Goal: Transaction & Acquisition: Purchase product/service

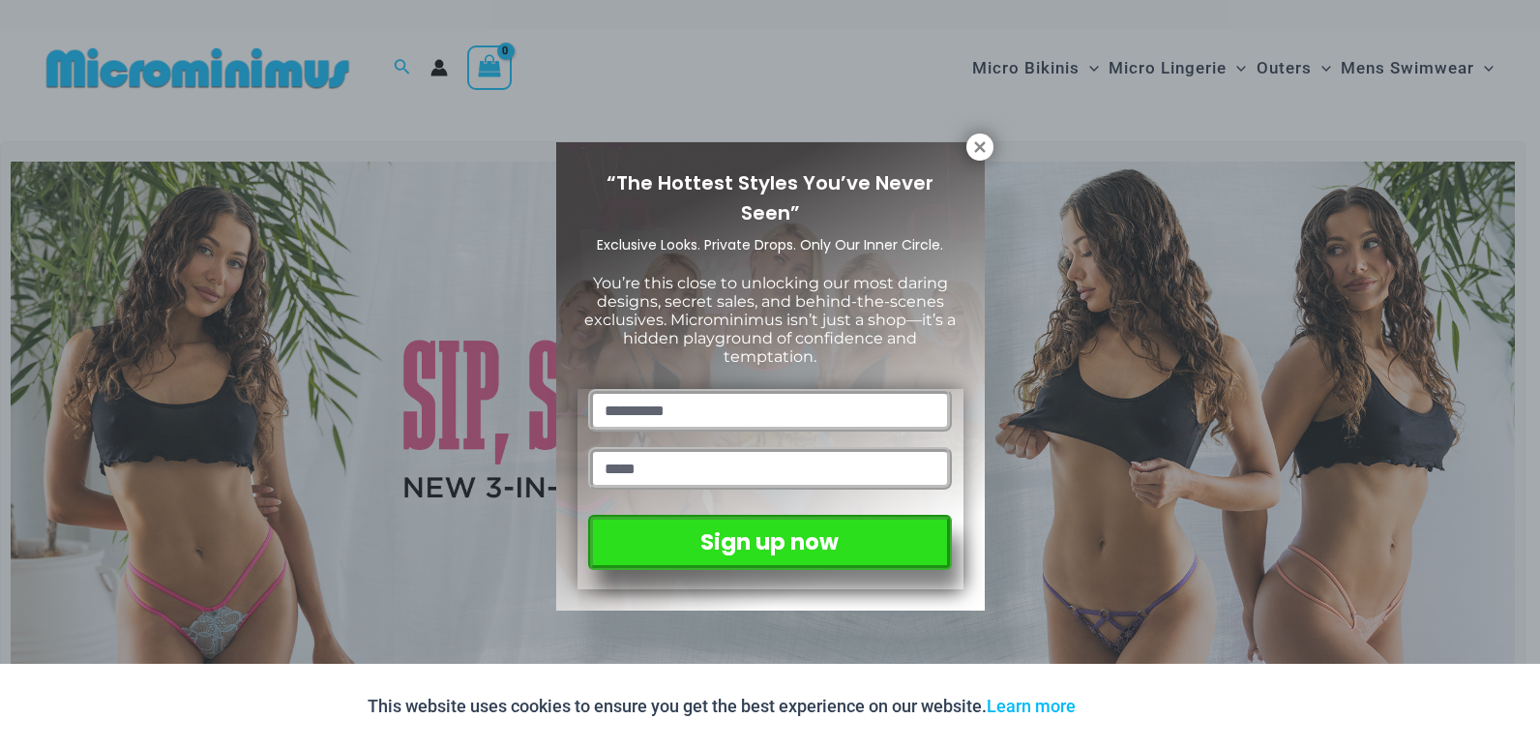
click at [1176, 67] on div "“The Hottest Styles You’ve Never Seen” Exclusive Looks. Private Drops. Only Our…" at bounding box center [770, 374] width 1540 height 749
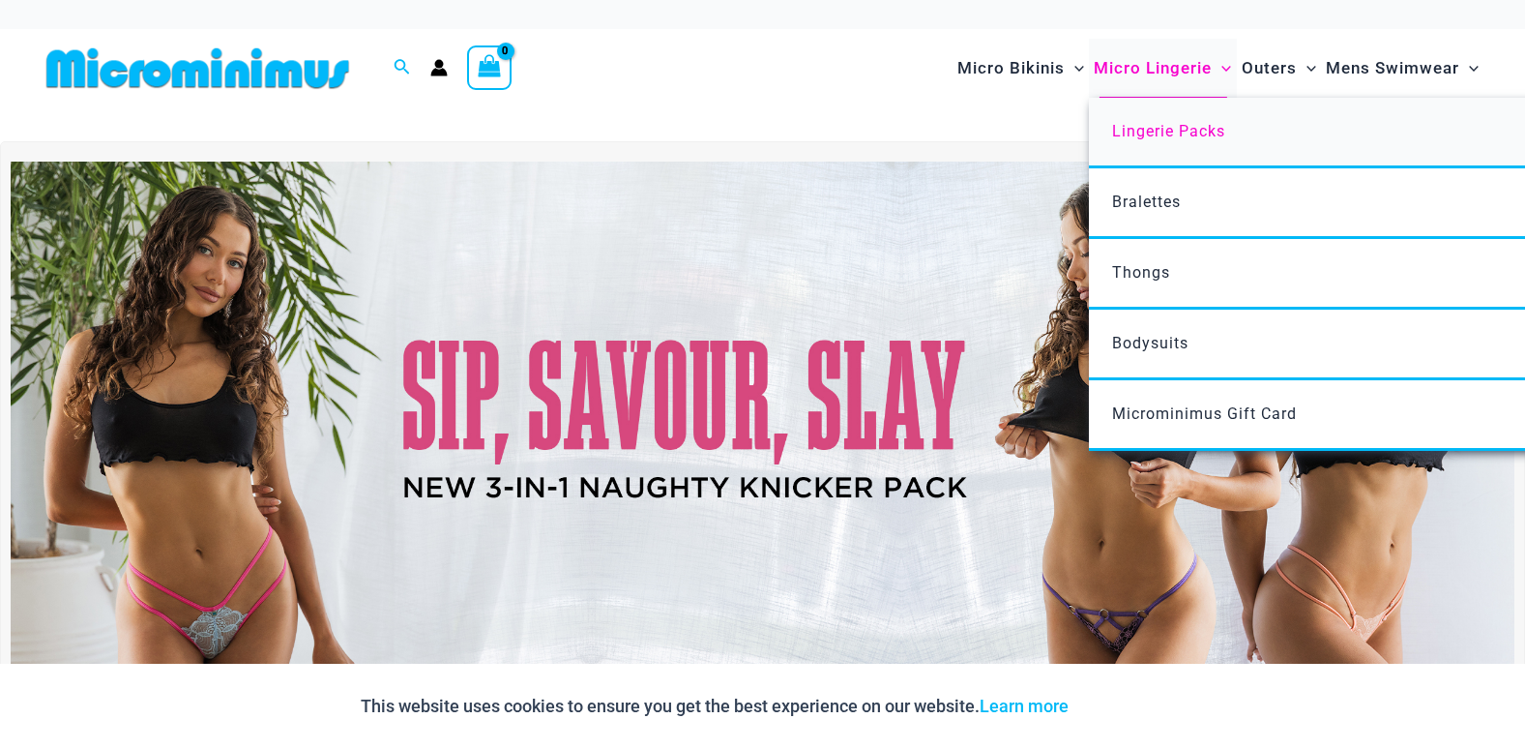
click at [1228, 122] on link "Lingerie Packs" at bounding box center [1377, 133] width 576 height 71
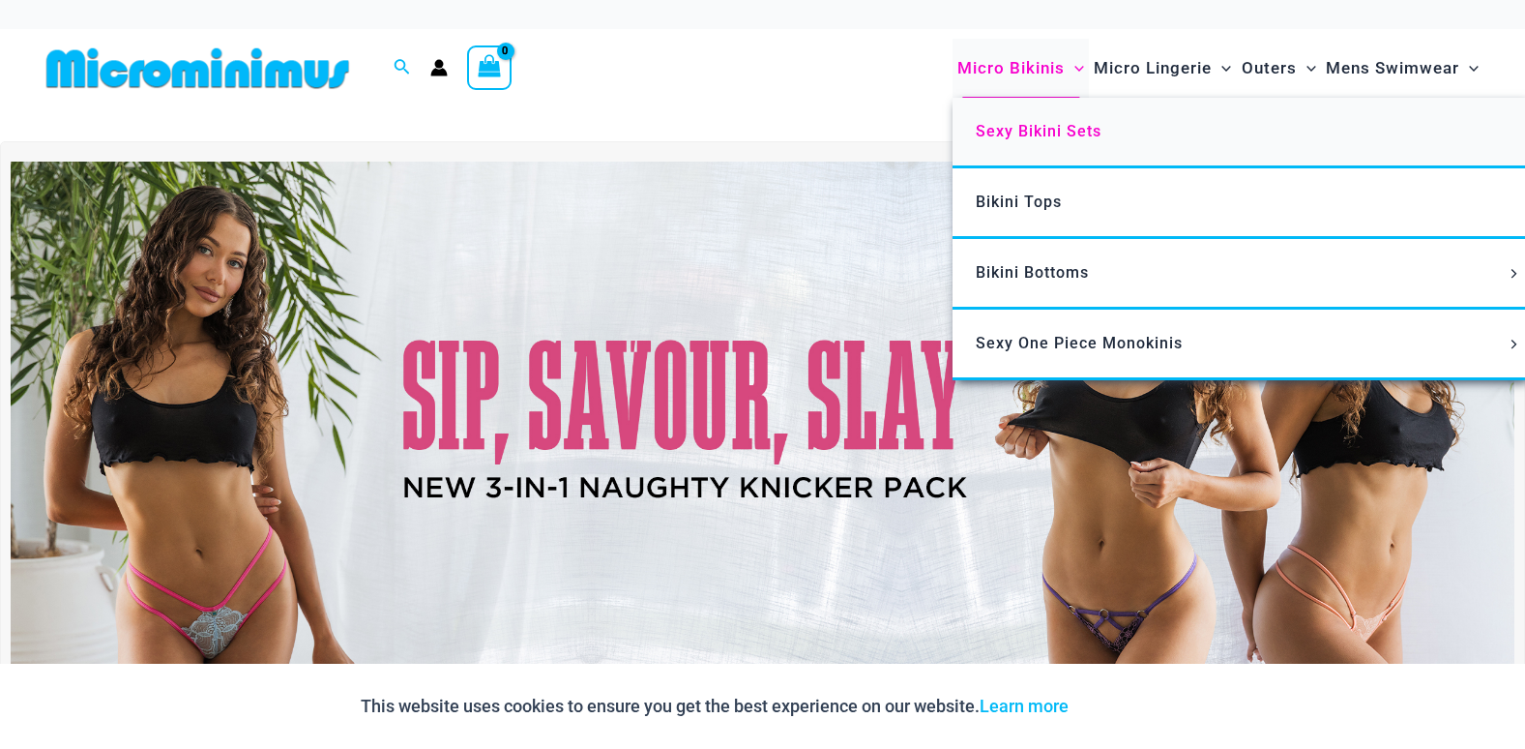
click at [1073, 129] on span "Sexy Bikini Sets" at bounding box center [1039, 131] width 126 height 18
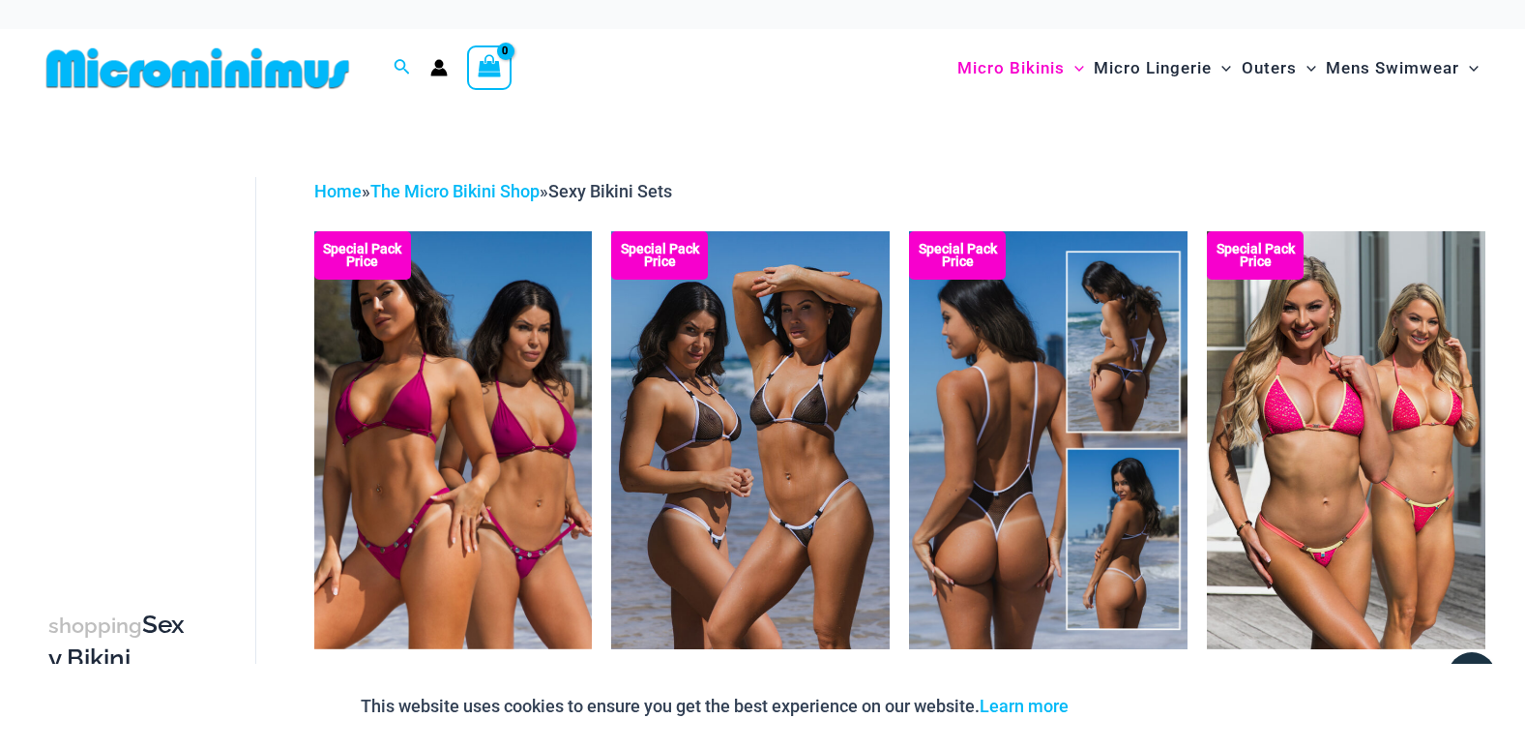
click at [1015, 468] on img at bounding box center [1048, 440] width 279 height 418
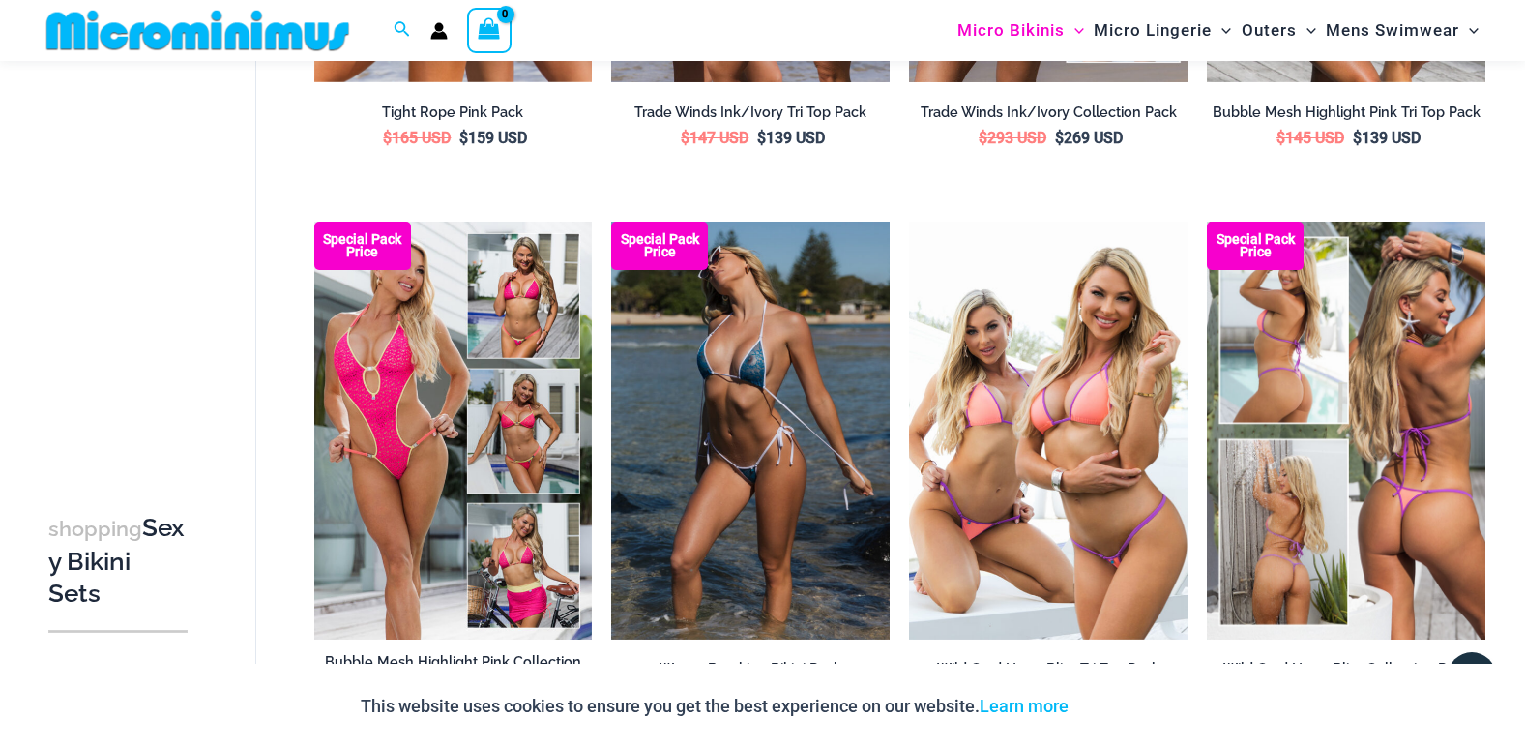
scroll to position [566, 0]
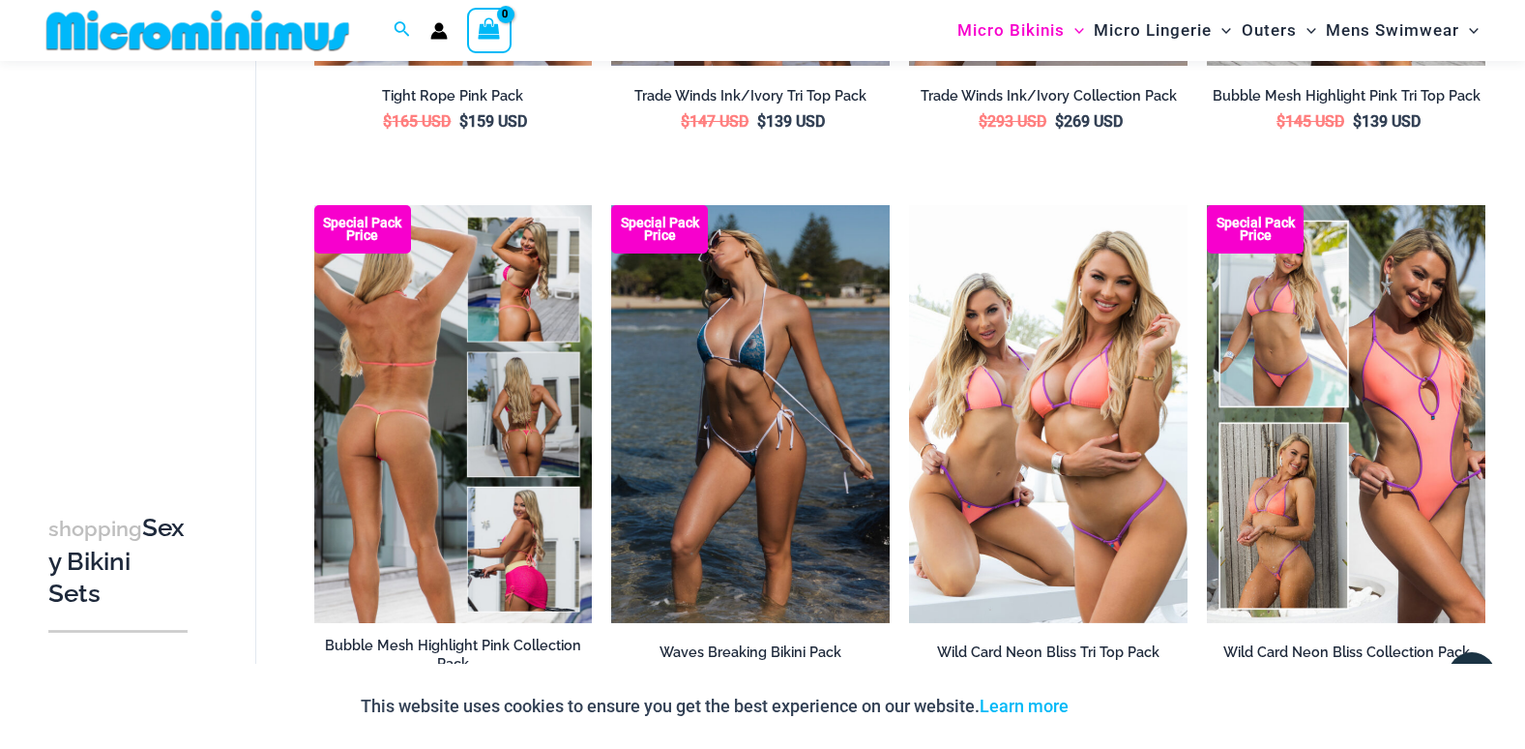
click at [409, 446] on img at bounding box center [453, 414] width 279 height 418
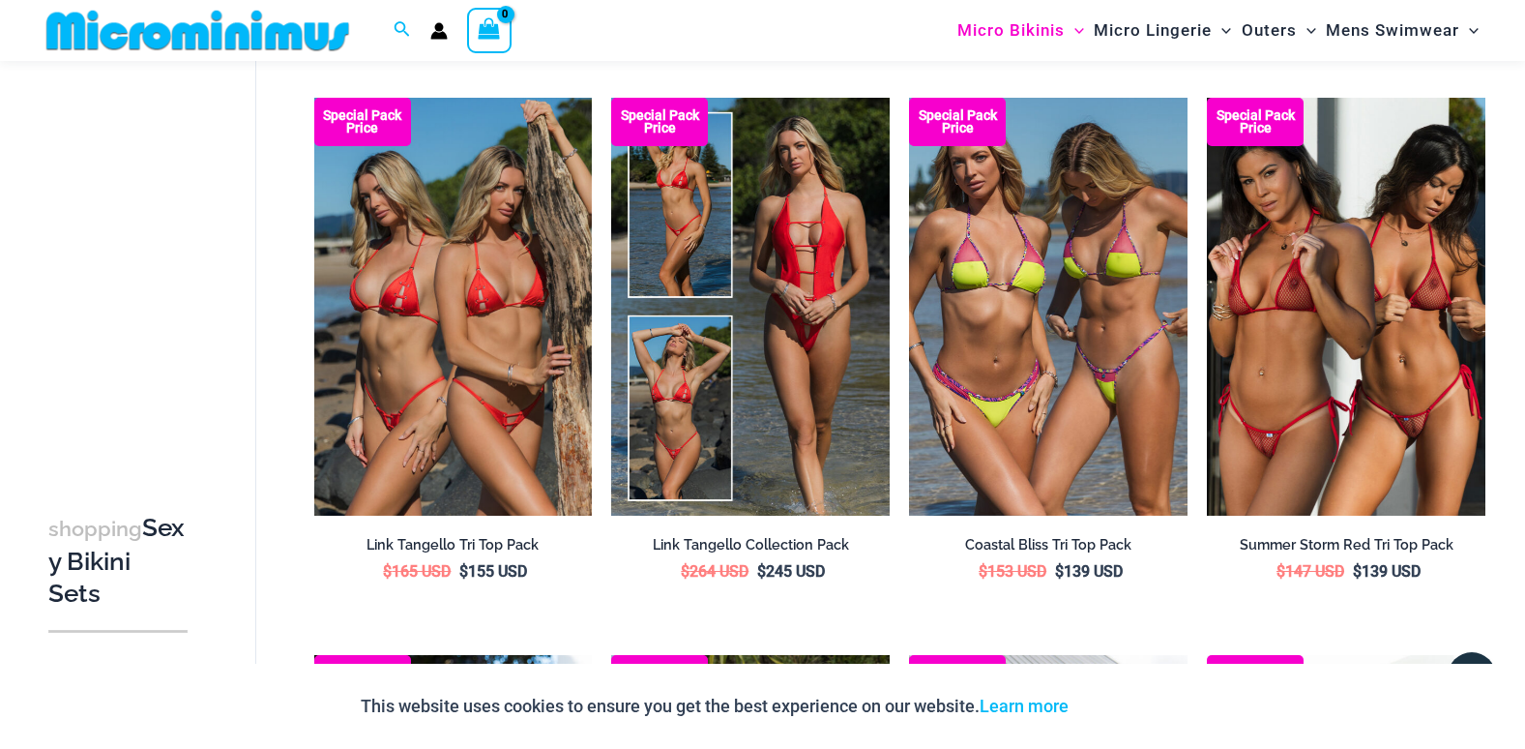
scroll to position [1243, 0]
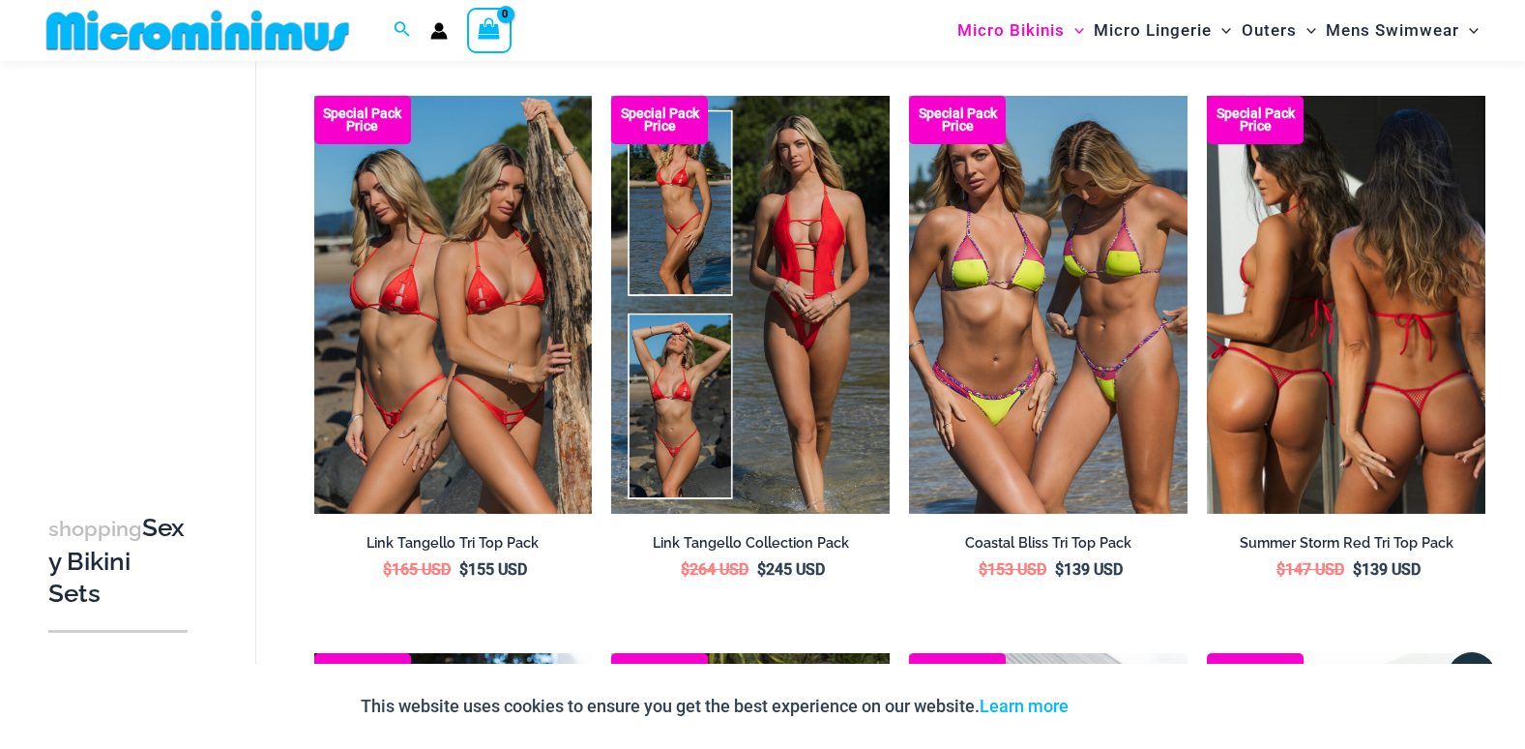
click at [1347, 335] on img at bounding box center [1346, 305] width 279 height 418
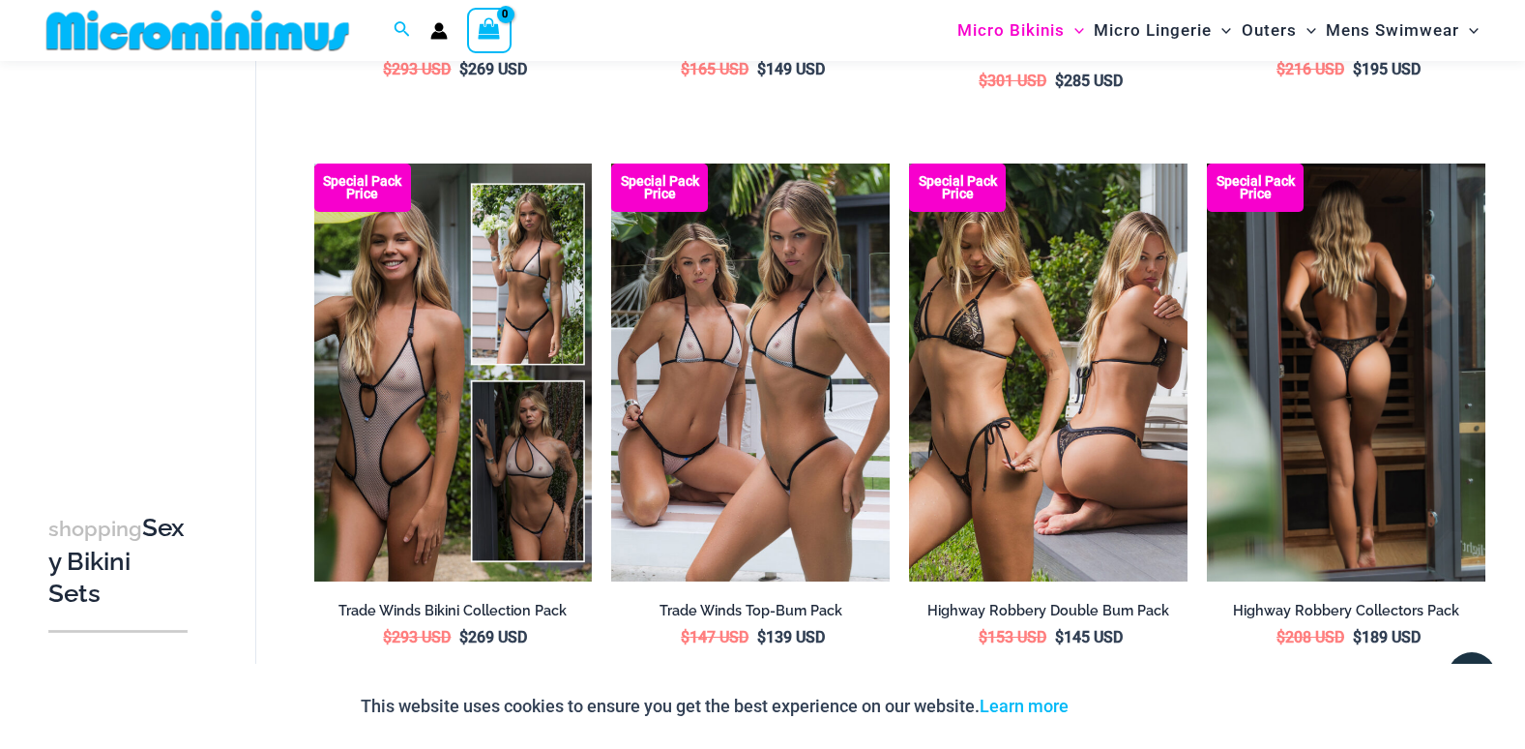
scroll to position [2404, 0]
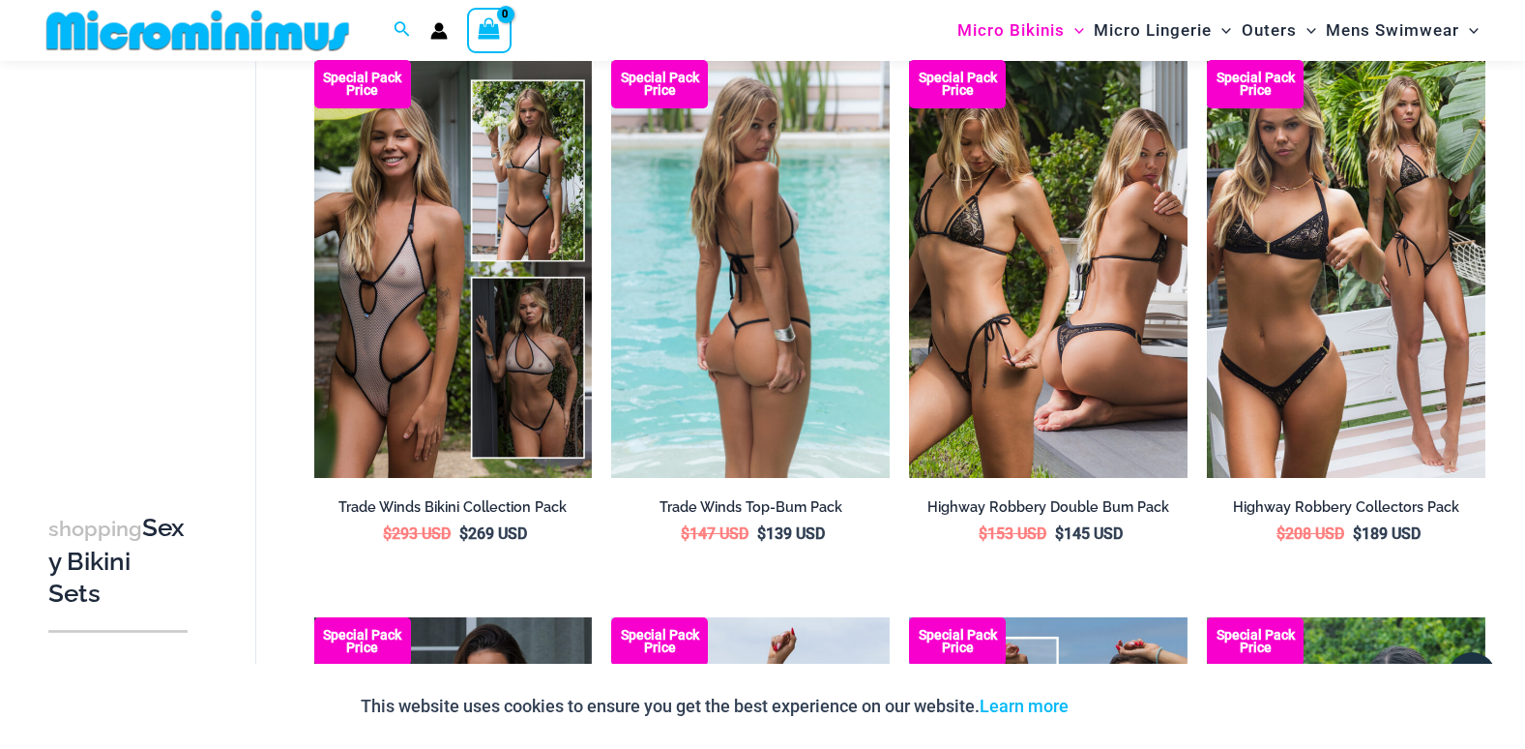
click at [749, 315] on img at bounding box center [750, 269] width 279 height 418
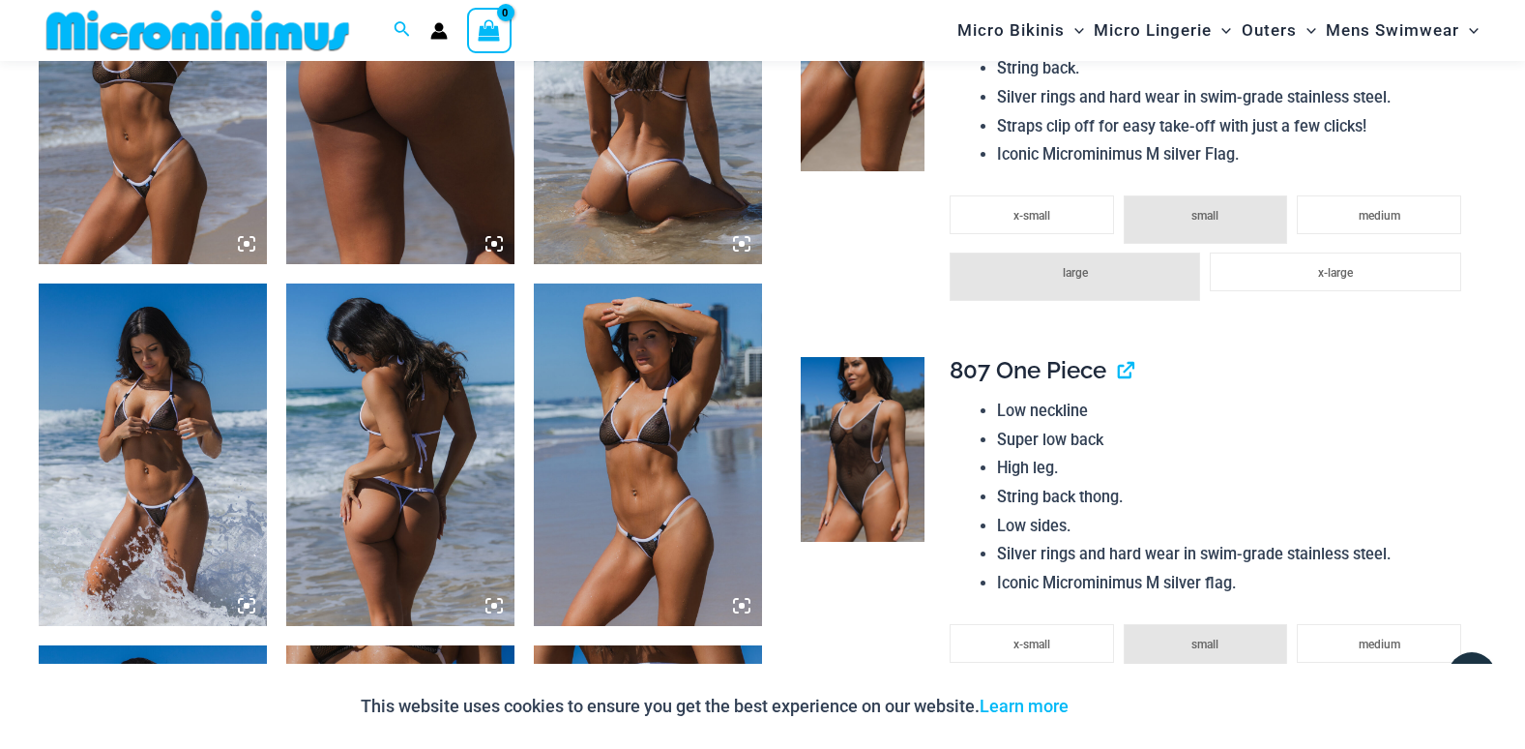
scroll to position [2111, 0]
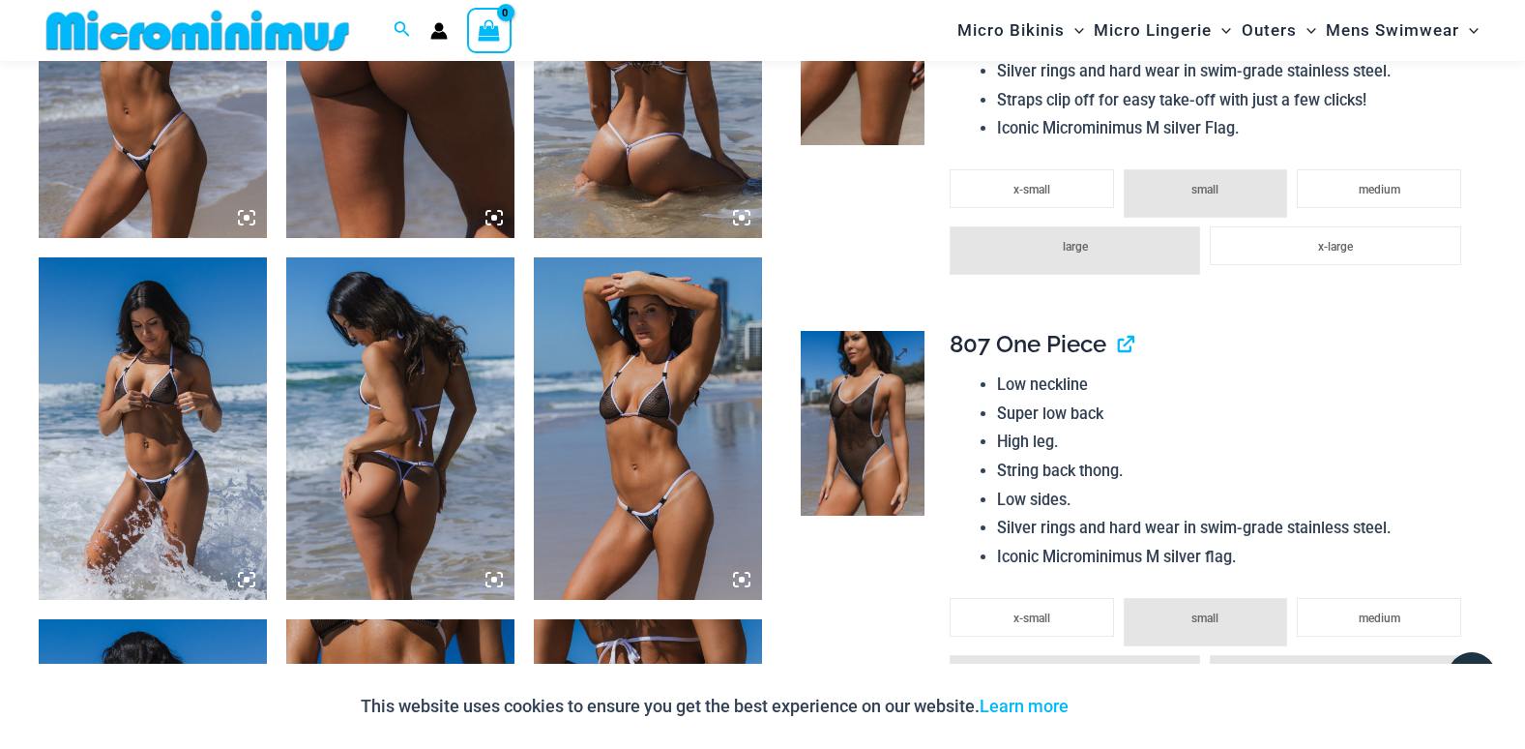
click at [876, 464] on img at bounding box center [863, 423] width 124 height 185
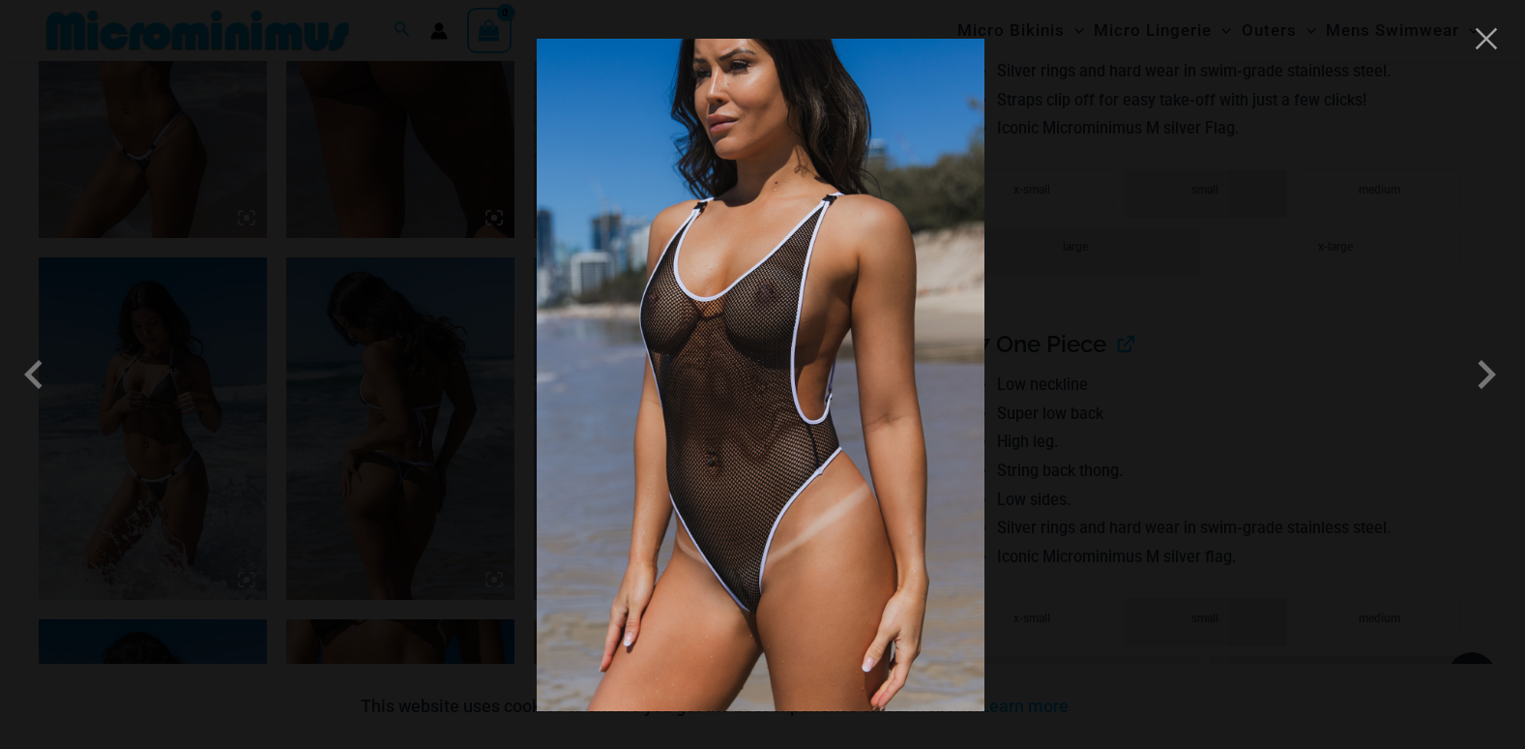
click at [949, 300] on img at bounding box center [761, 375] width 448 height 672
click at [1491, 45] on button "Close" at bounding box center [1486, 38] width 29 height 29
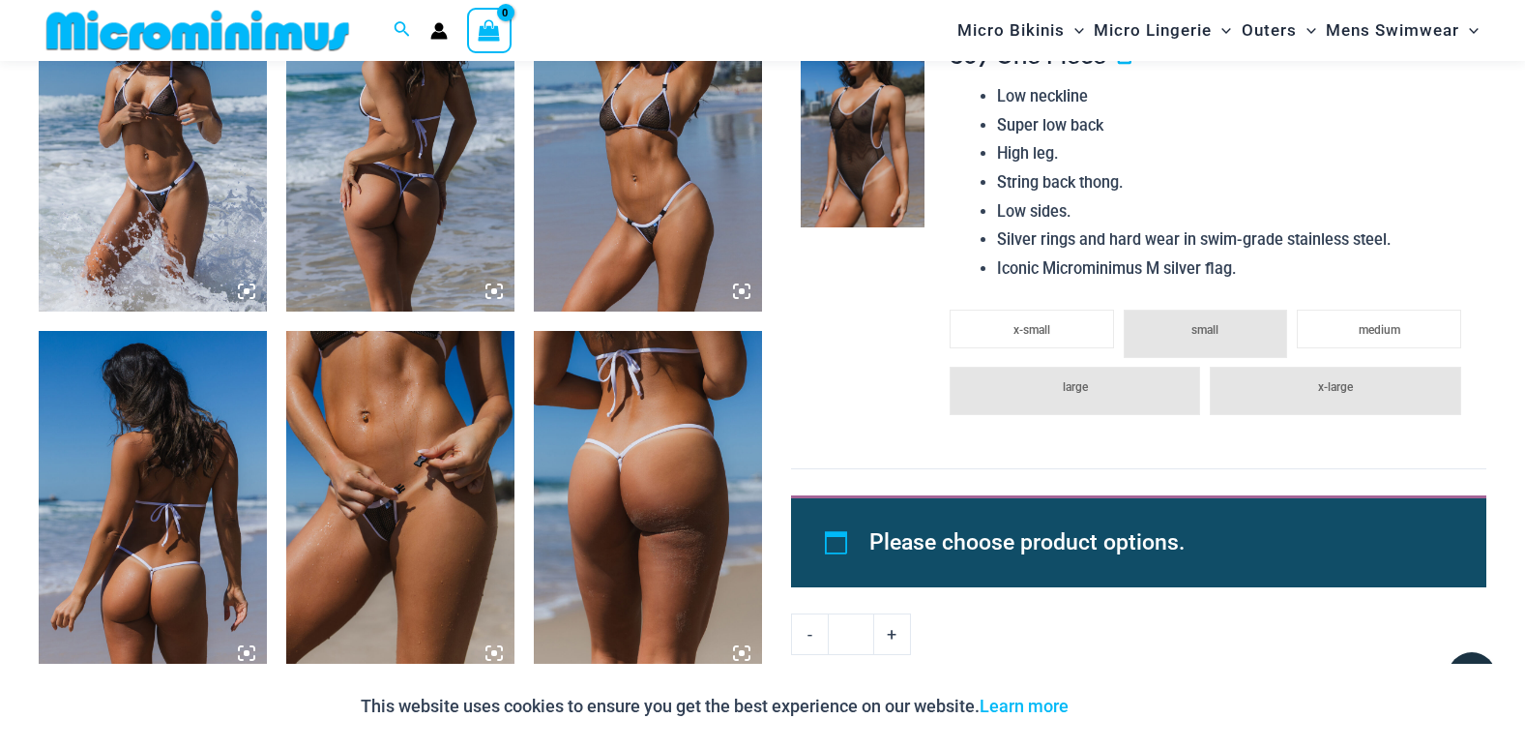
scroll to position [2401, 0]
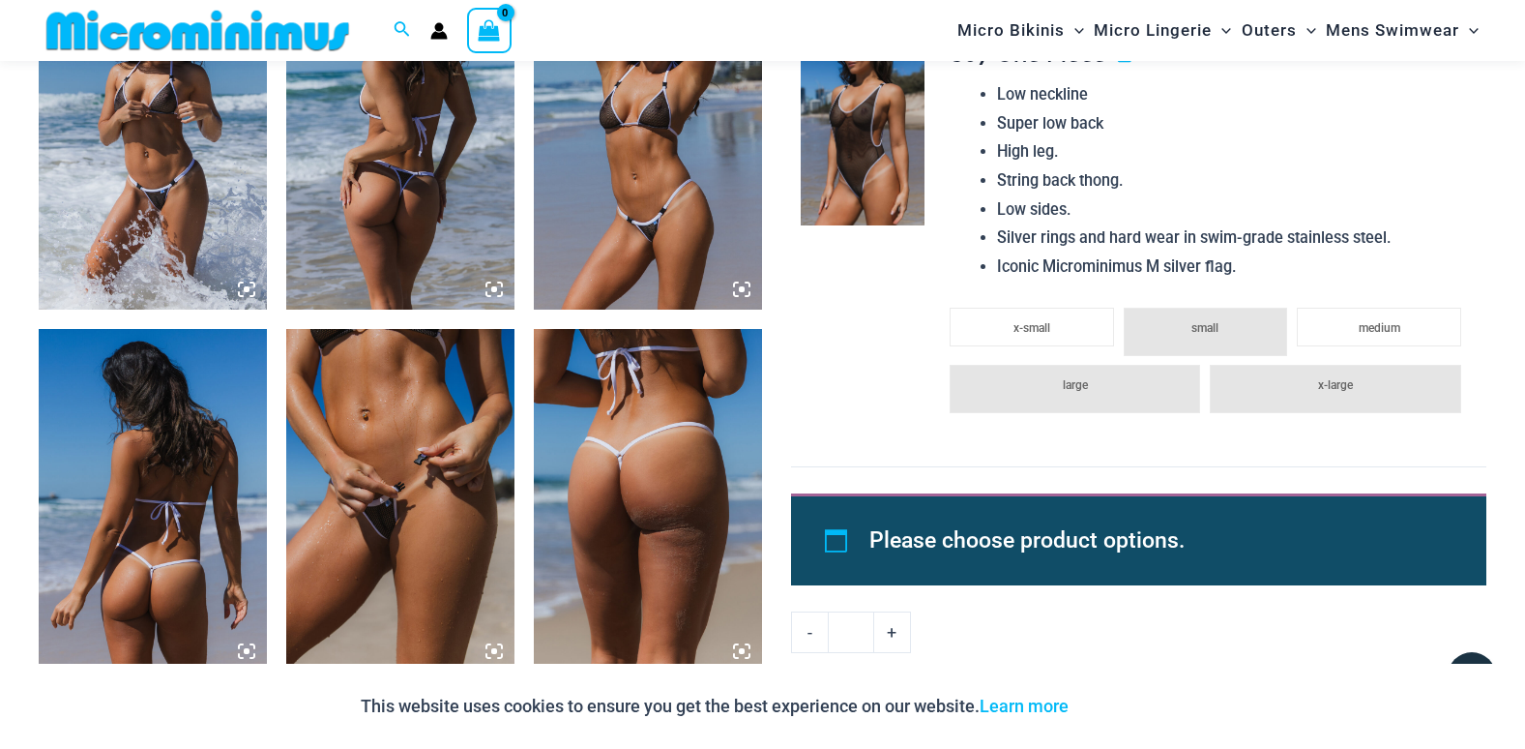
click at [386, 502] on img at bounding box center [400, 500] width 228 height 342
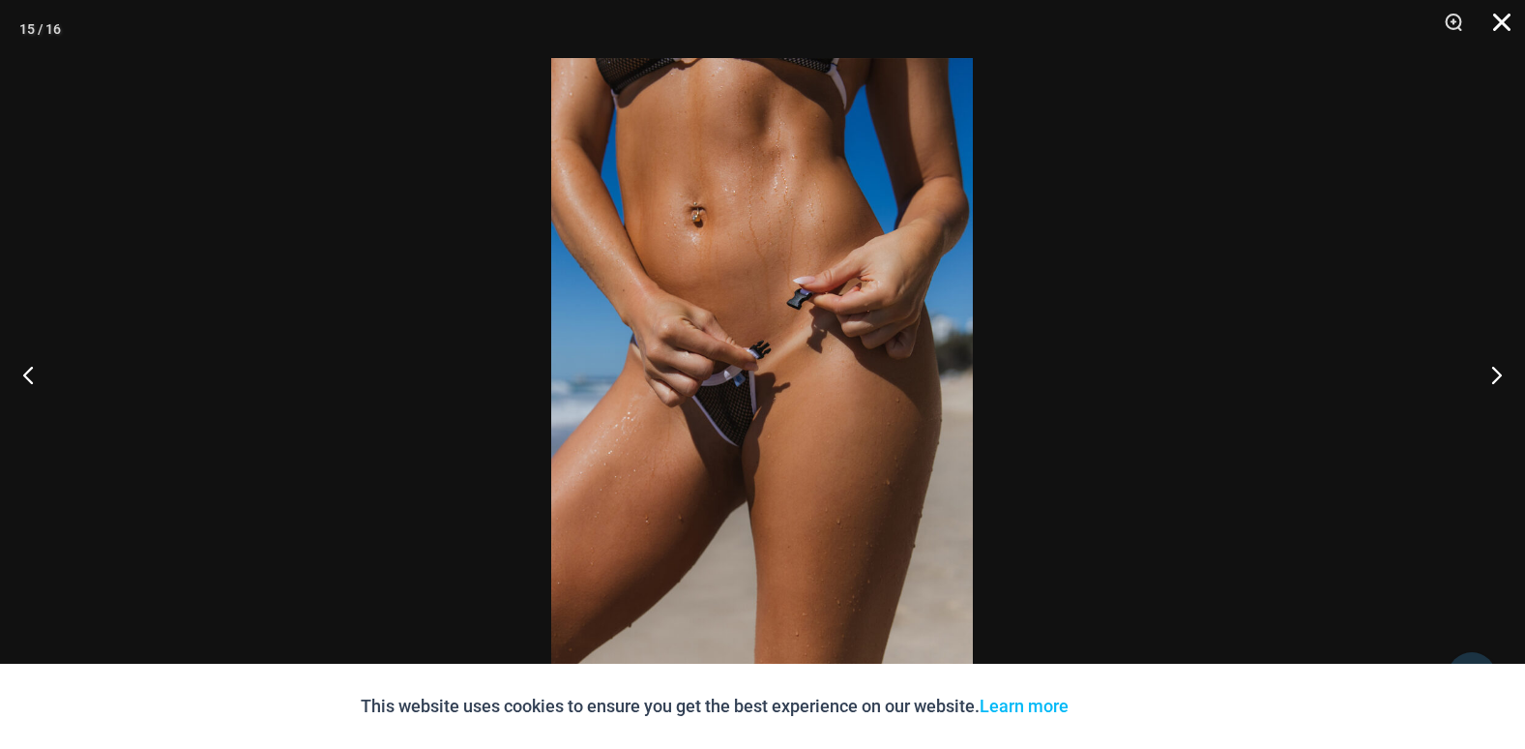
click at [1504, 15] on button "Close" at bounding box center [1495, 29] width 48 height 58
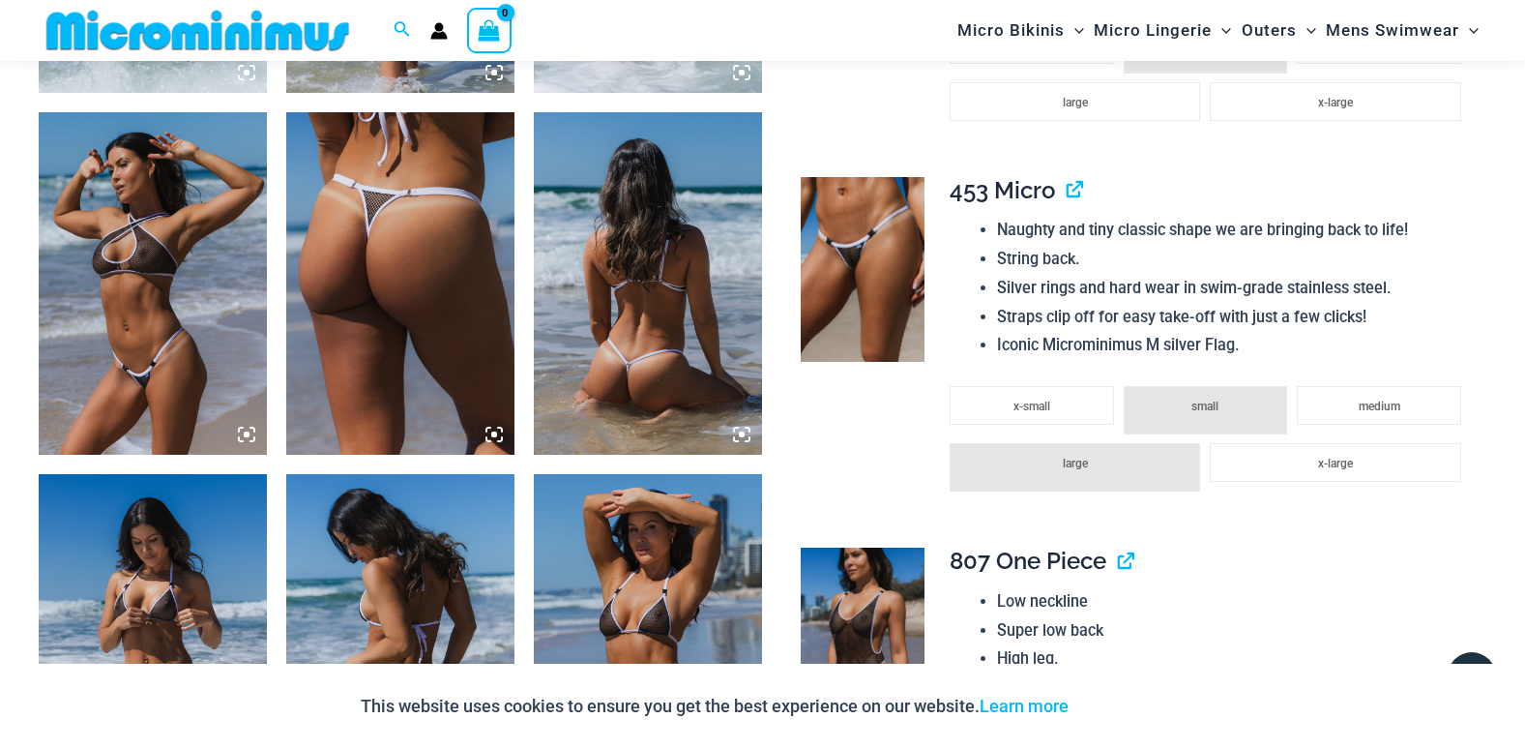
scroll to position [1724, 0]
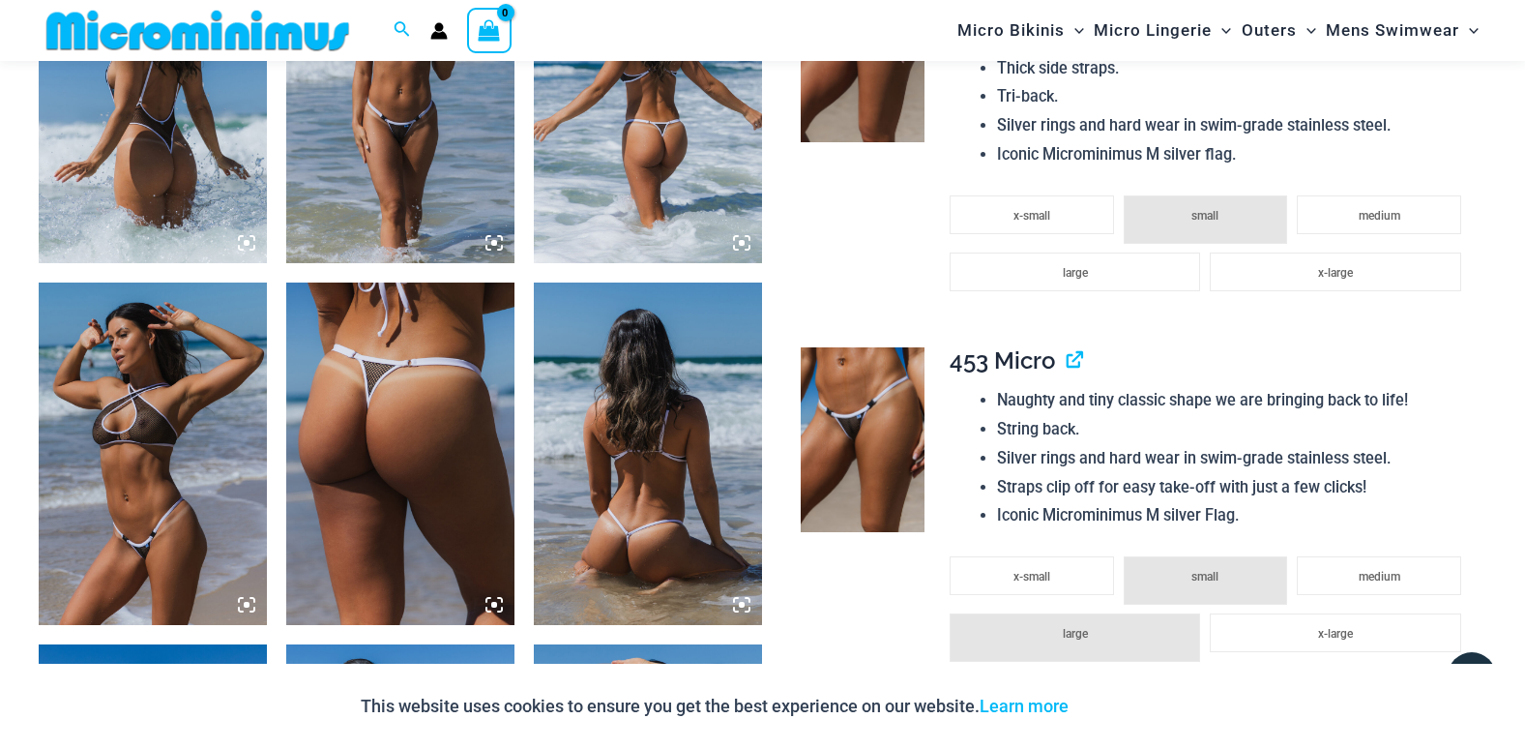
click at [140, 485] on img at bounding box center [153, 453] width 228 height 342
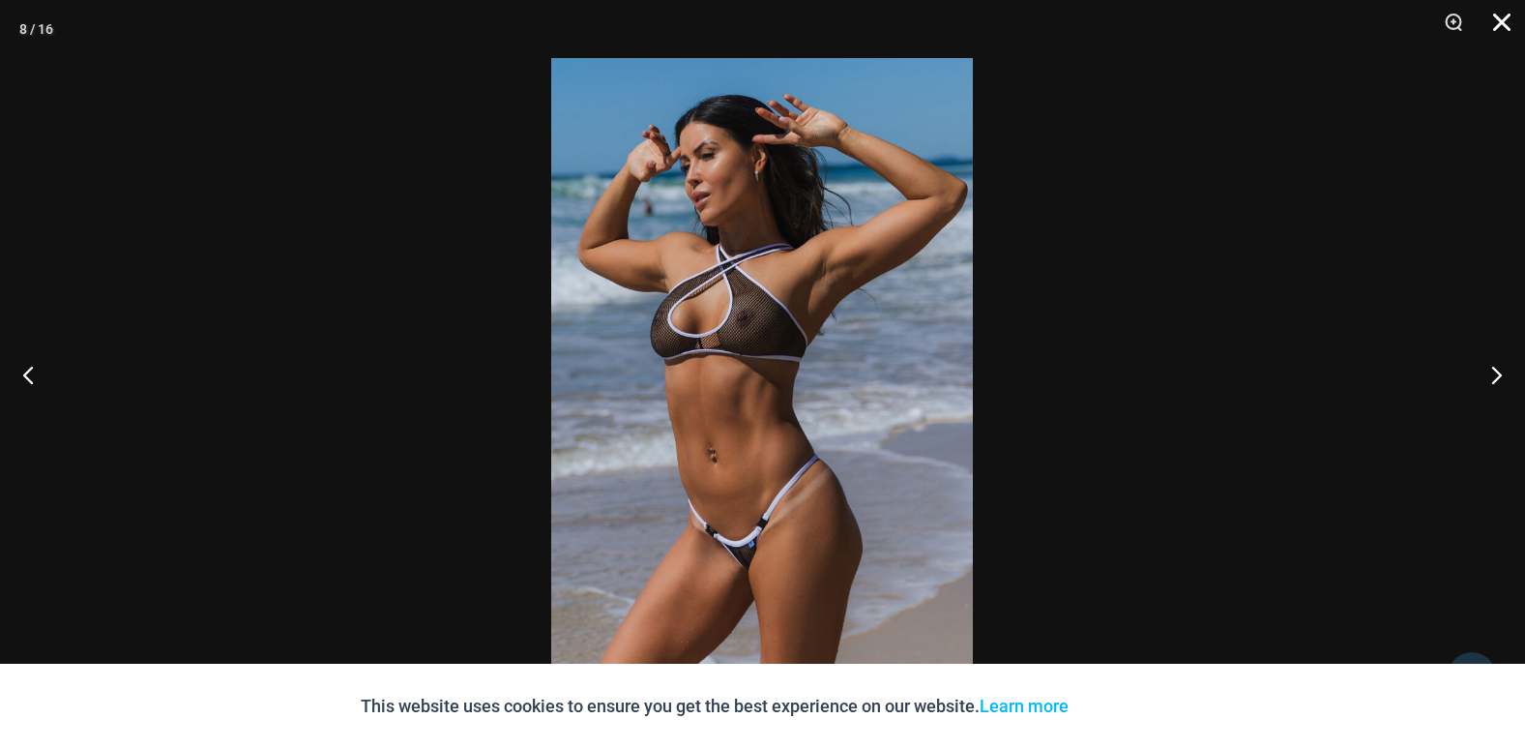
click at [1501, 27] on button "Close" at bounding box center [1495, 29] width 48 height 58
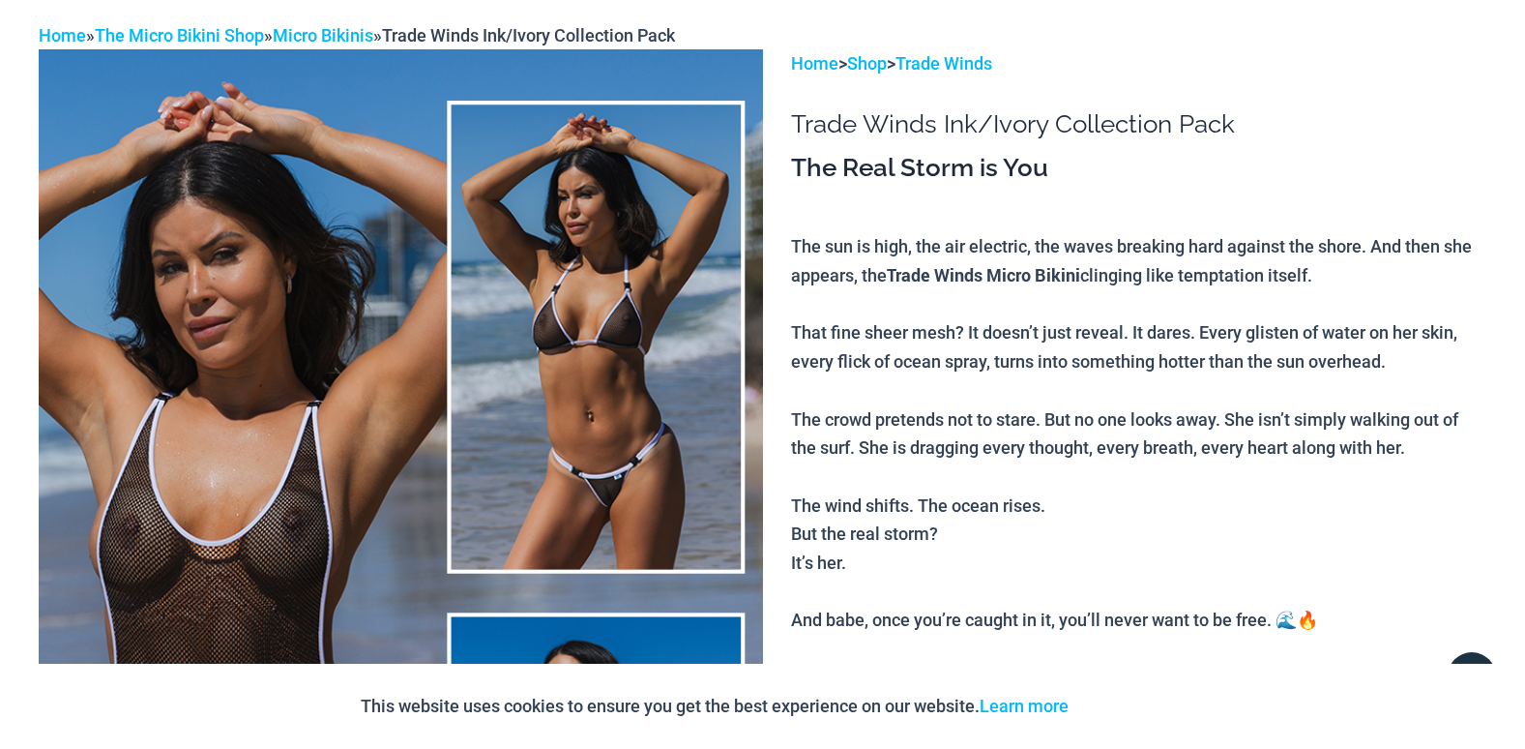
scroll to position [0, 0]
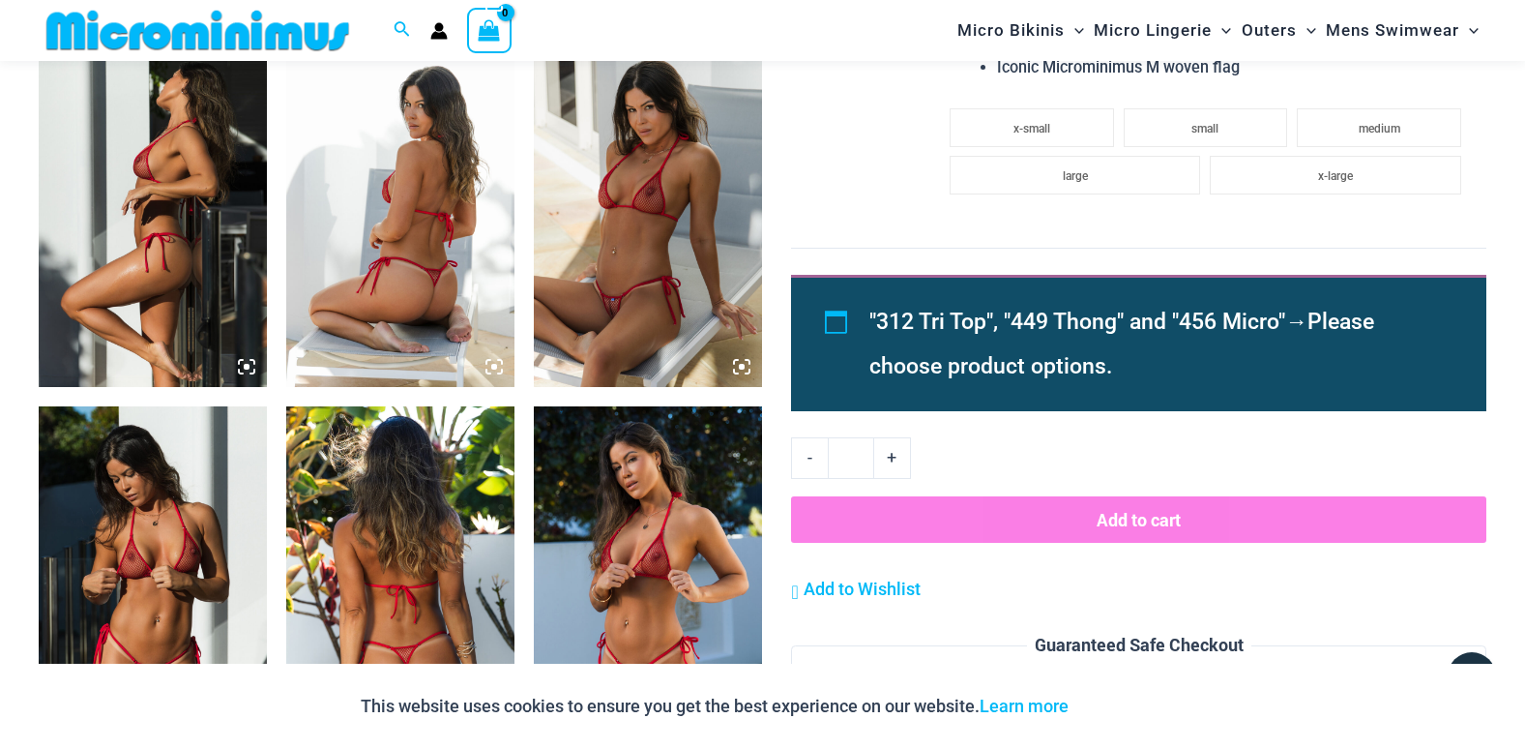
scroll to position [1823, 0]
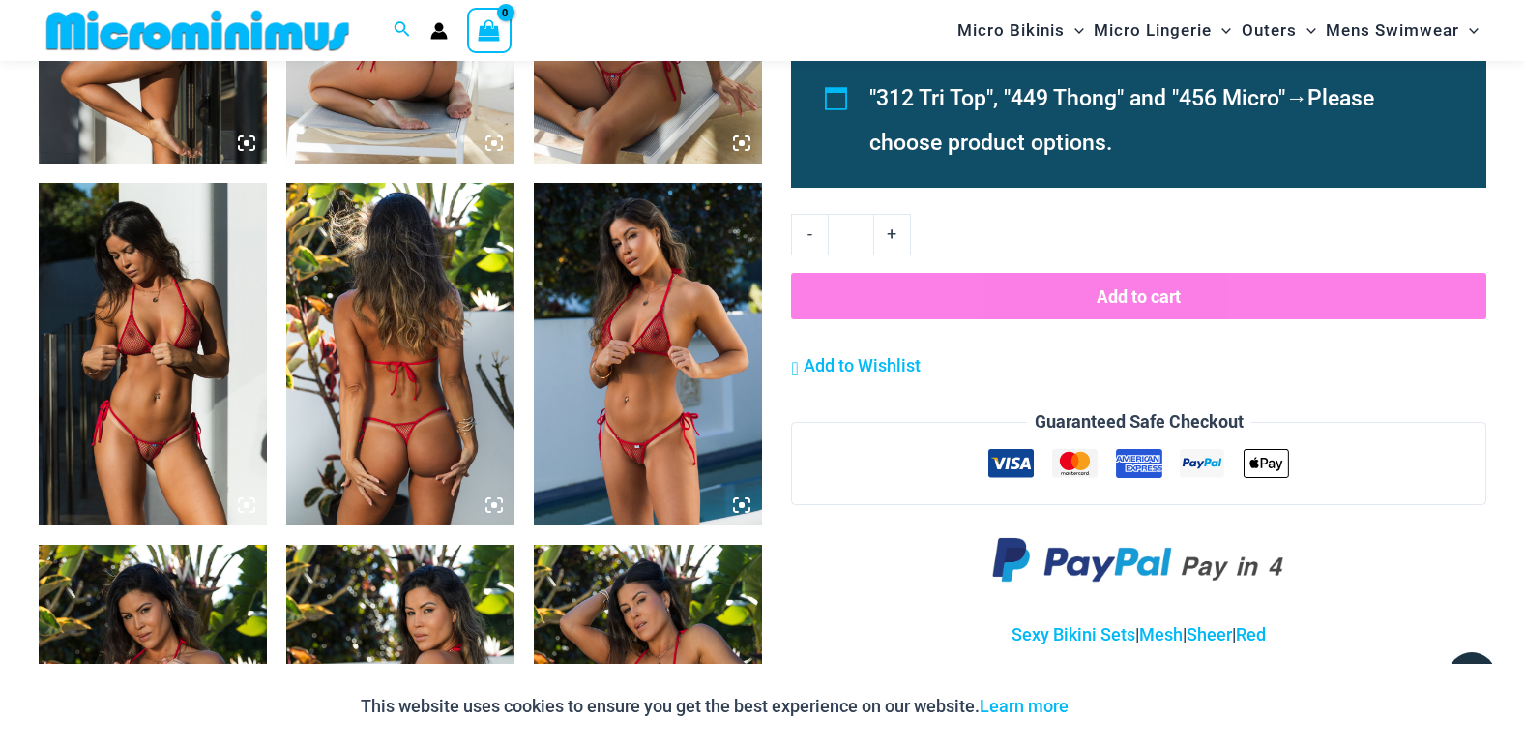
click at [149, 411] on img at bounding box center [153, 354] width 228 height 342
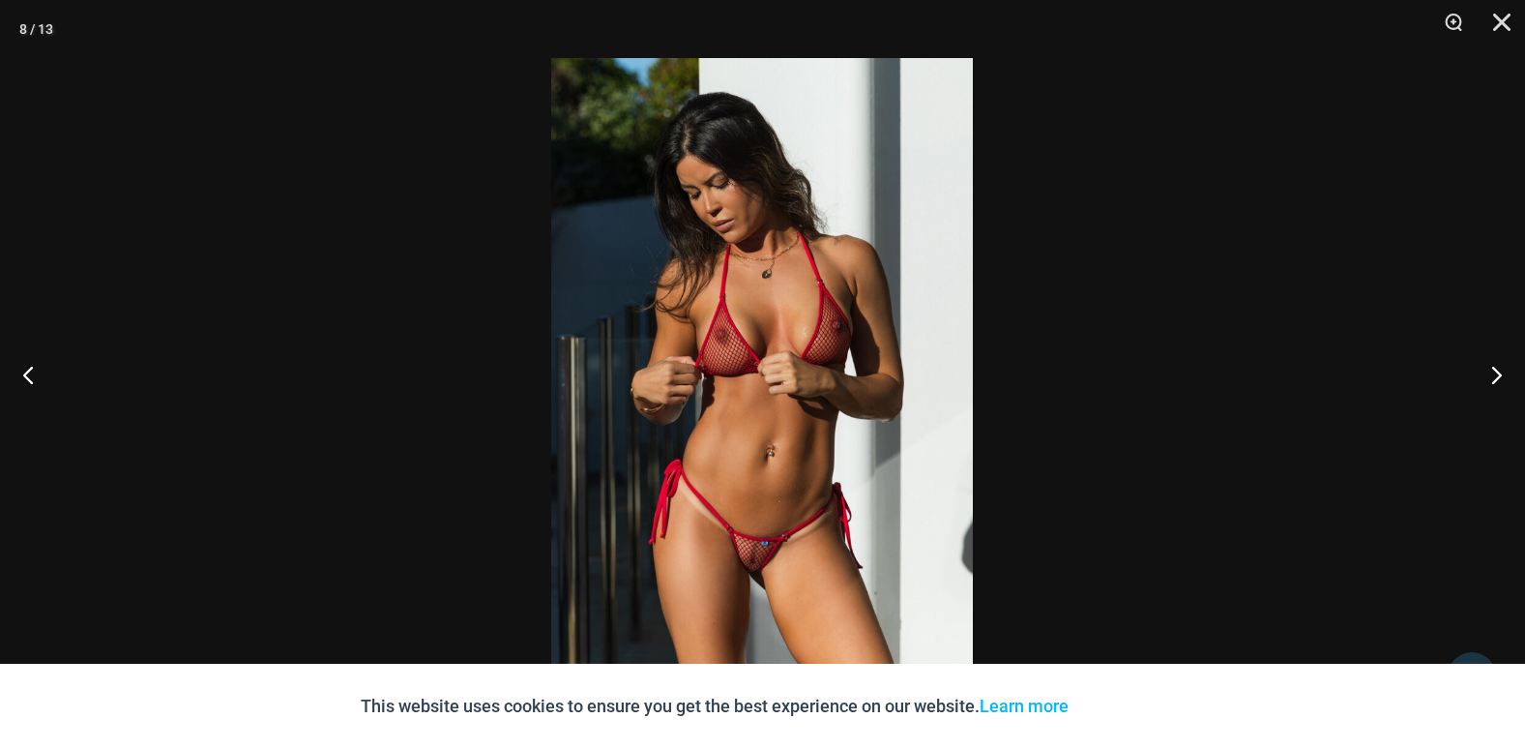
click at [790, 562] on img at bounding box center [762, 374] width 422 height 633
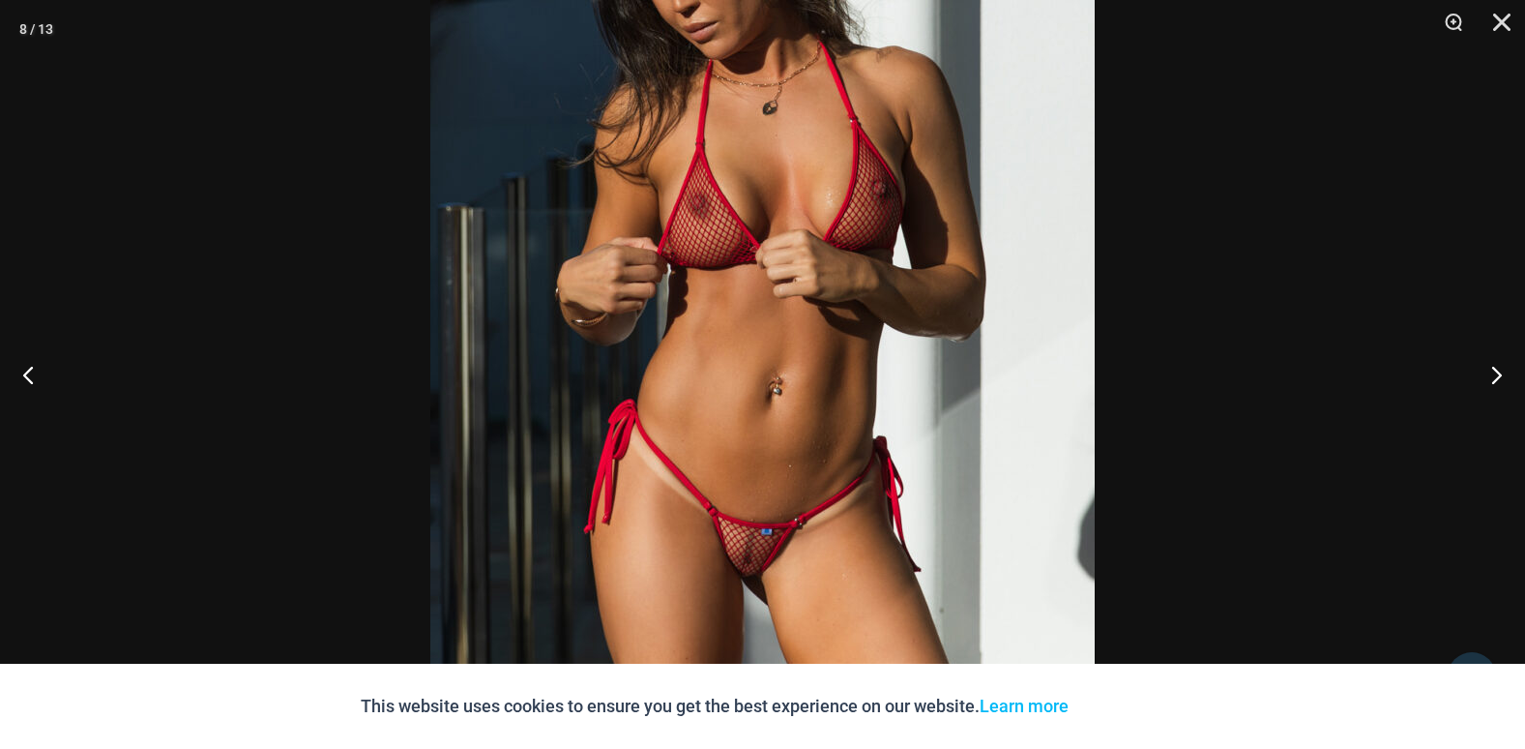
click at [772, 580] on img at bounding box center [762, 266] width 665 height 996
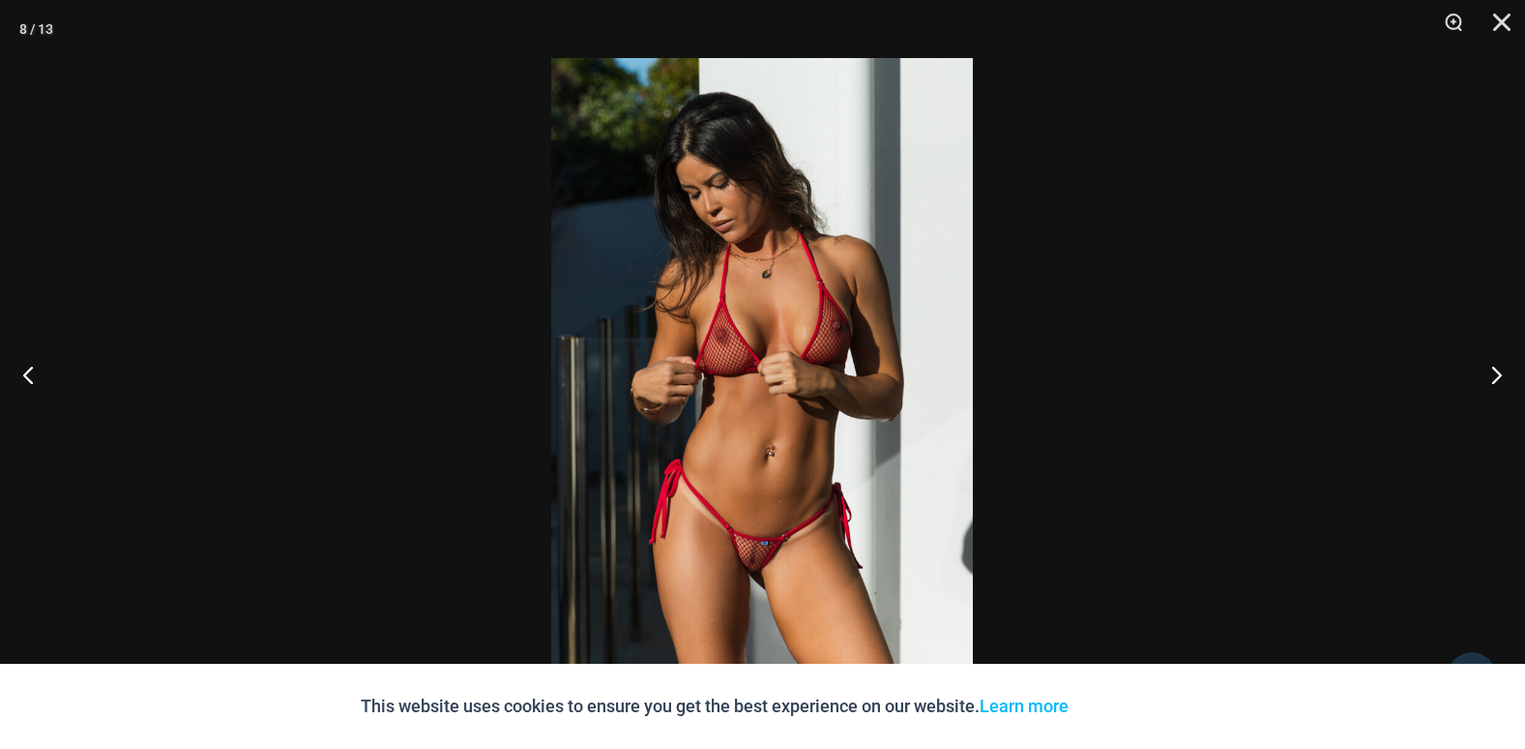
click at [769, 580] on img at bounding box center [762, 374] width 422 height 633
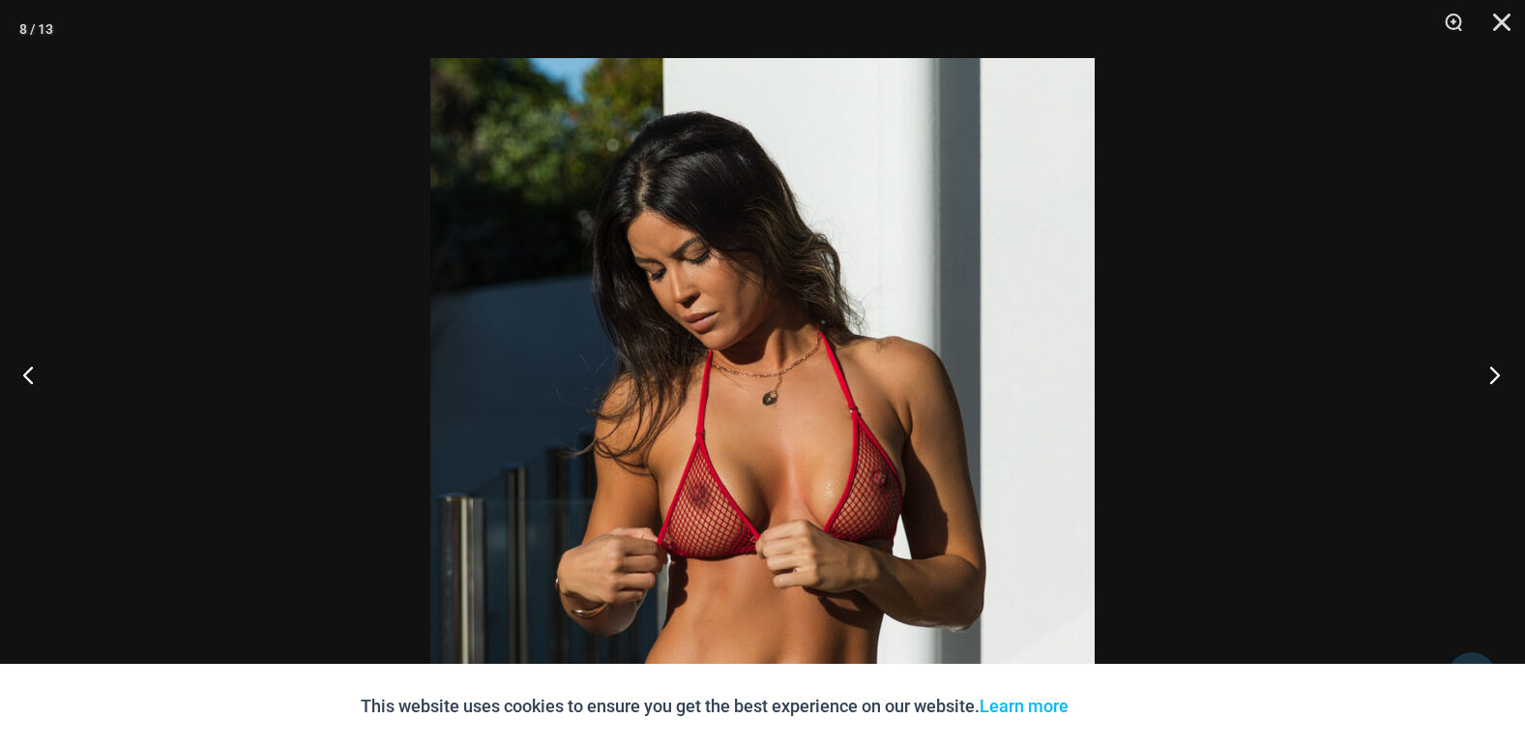
click at [1495, 368] on button "Next" at bounding box center [1489, 374] width 73 height 97
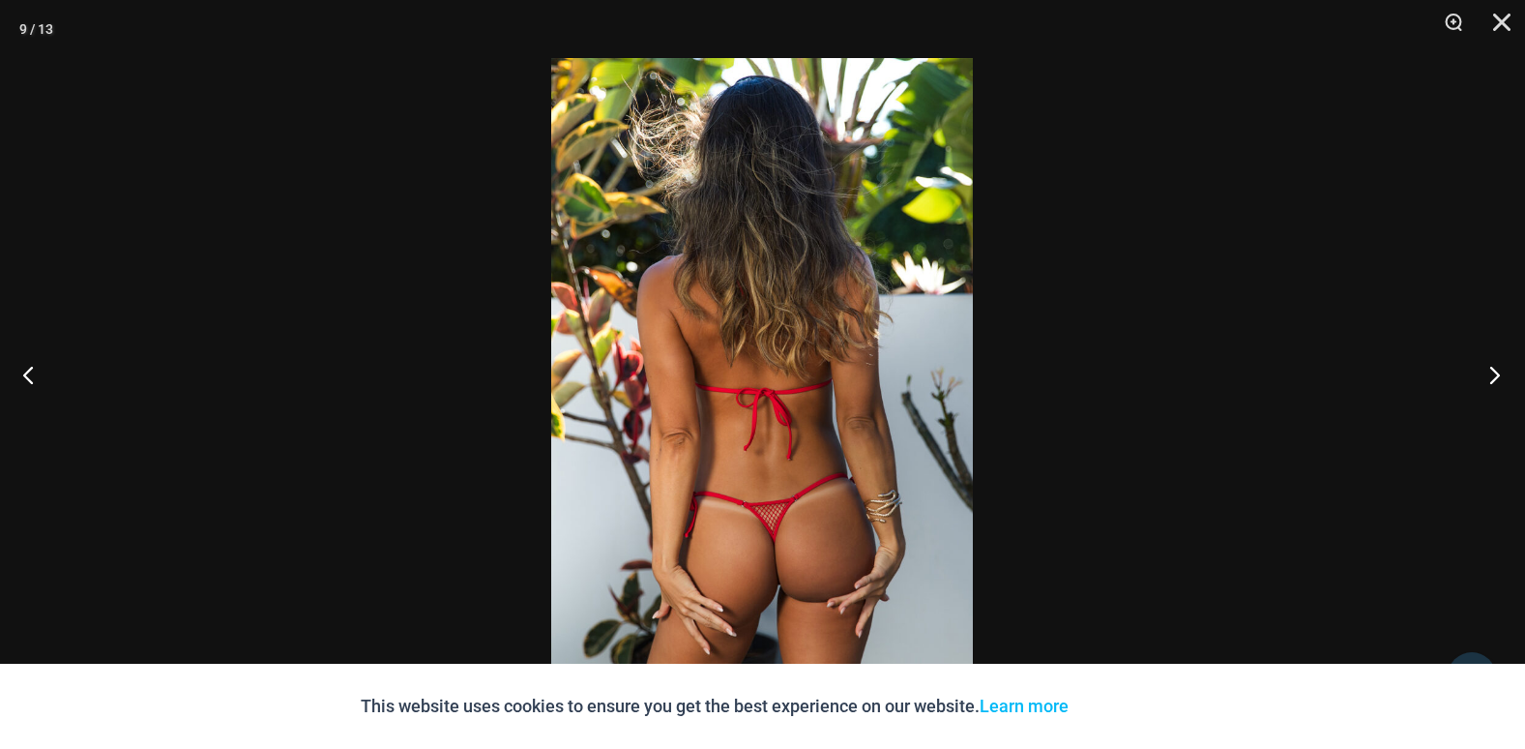
click at [1495, 368] on button "Next" at bounding box center [1489, 374] width 73 height 97
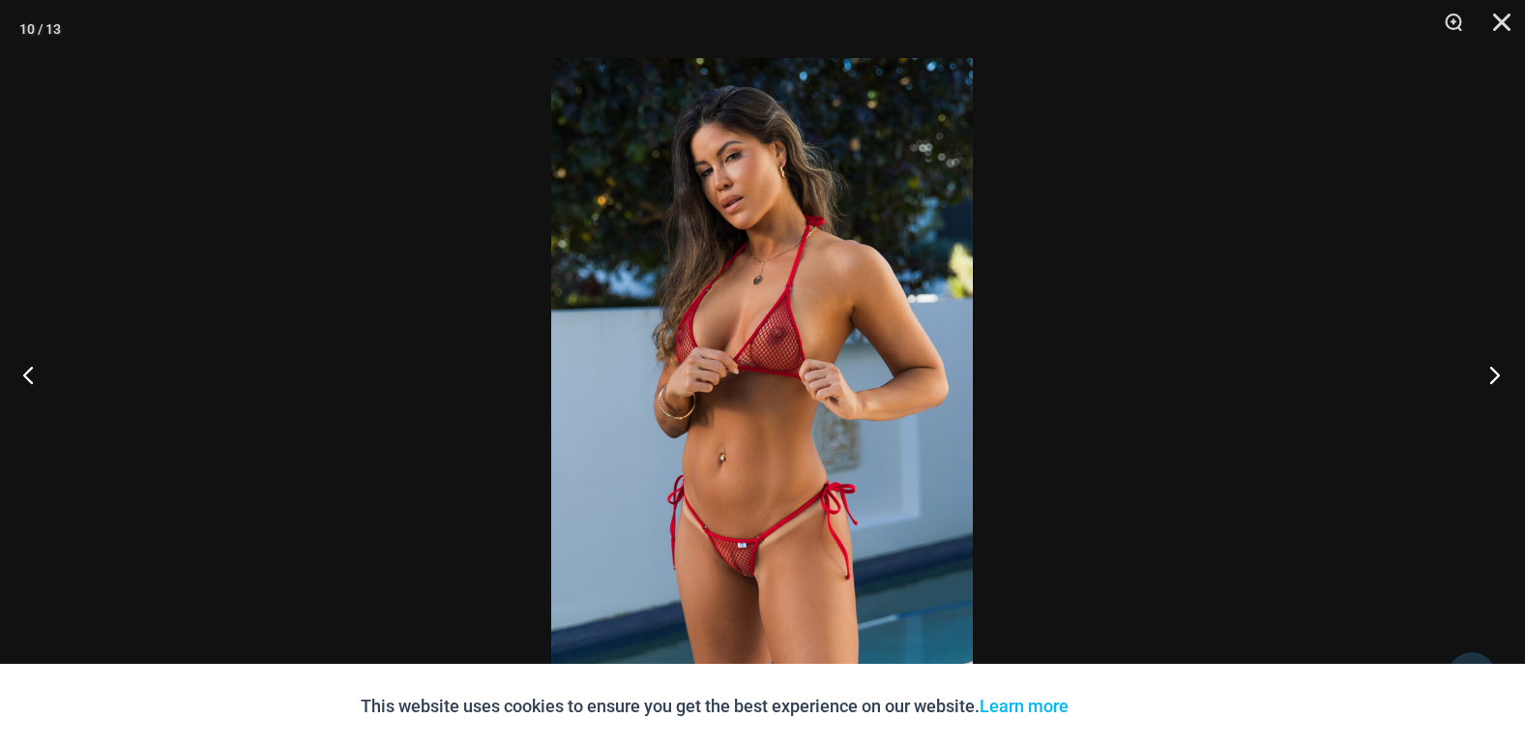
click at [1495, 368] on button "Next" at bounding box center [1489, 374] width 73 height 97
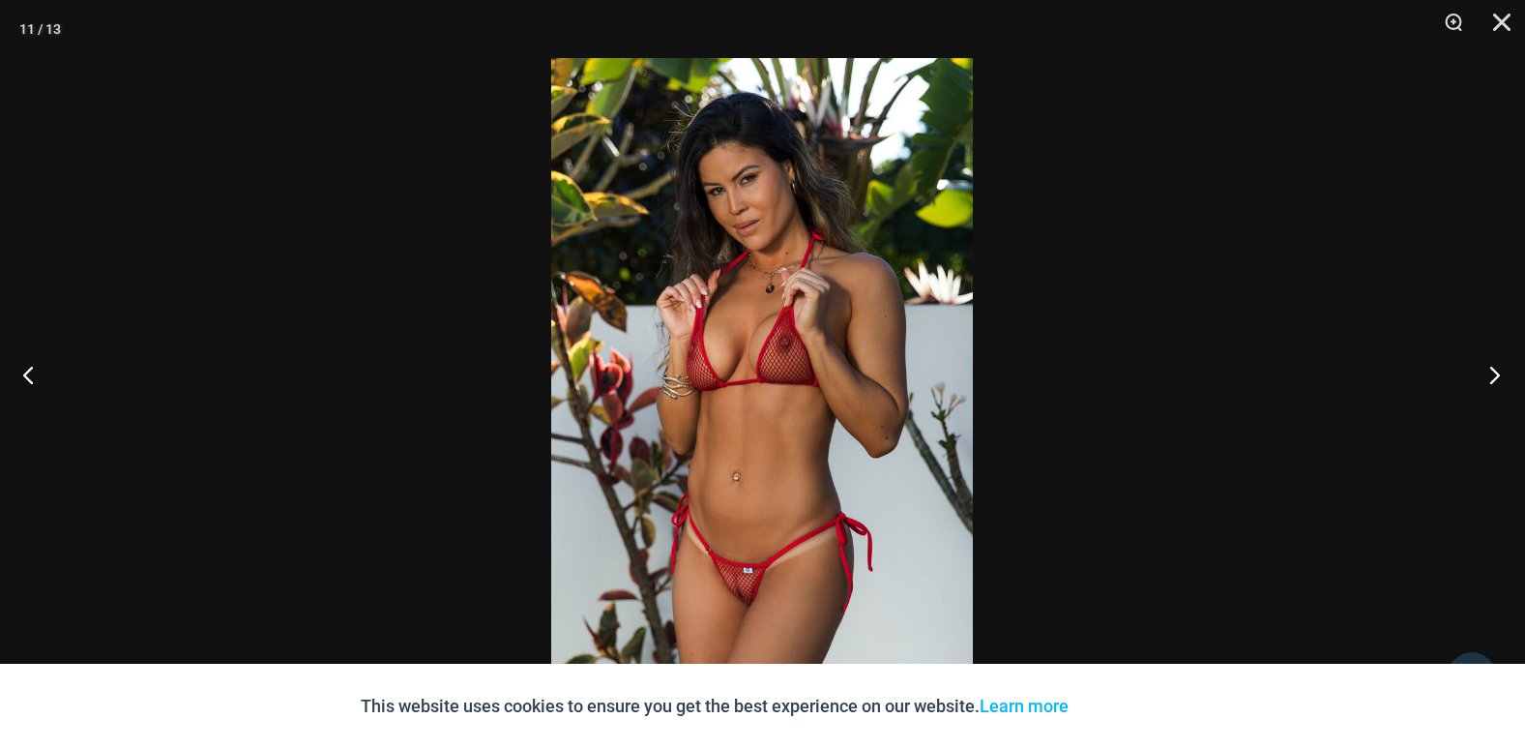
click at [1495, 368] on button "Next" at bounding box center [1489, 374] width 73 height 97
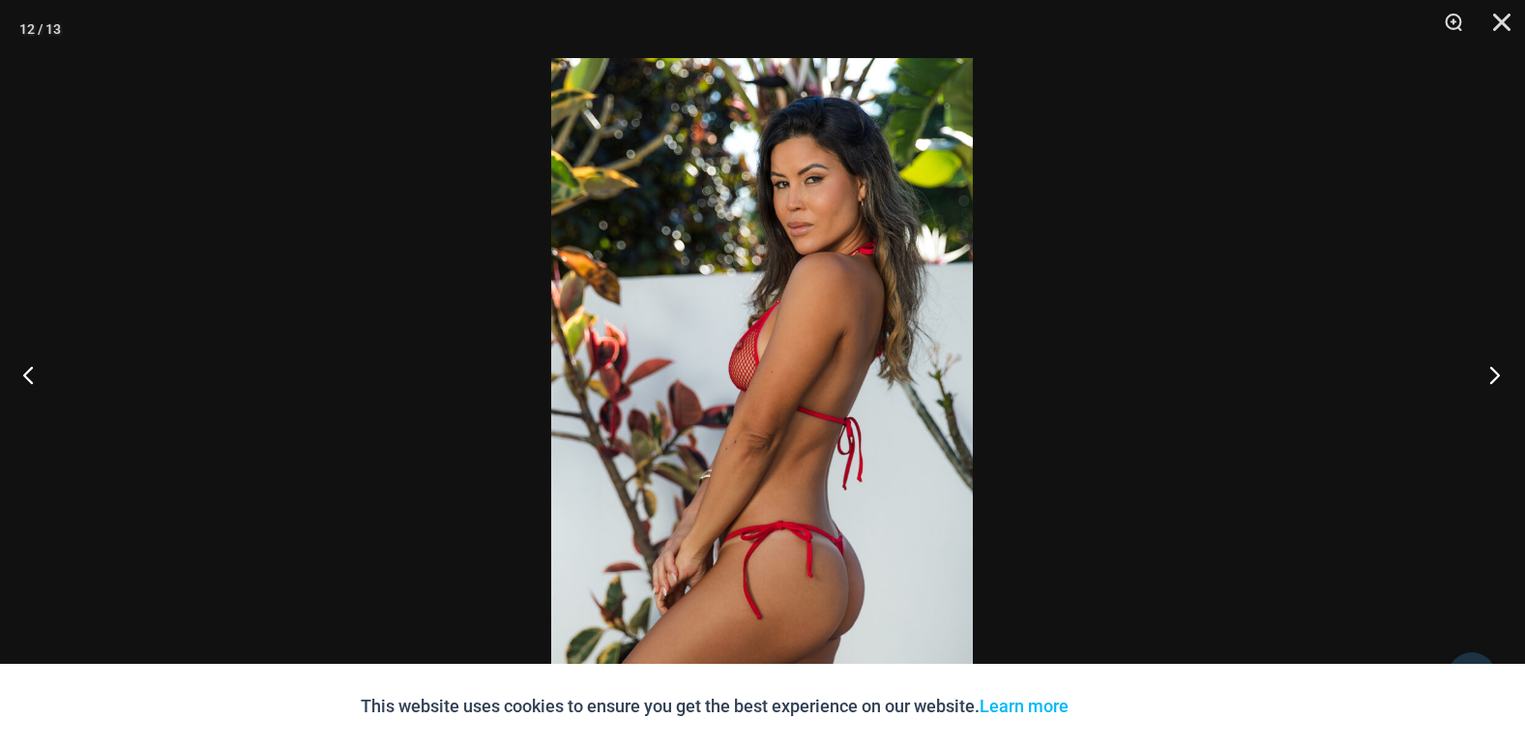
click at [1495, 368] on button "Next" at bounding box center [1489, 374] width 73 height 97
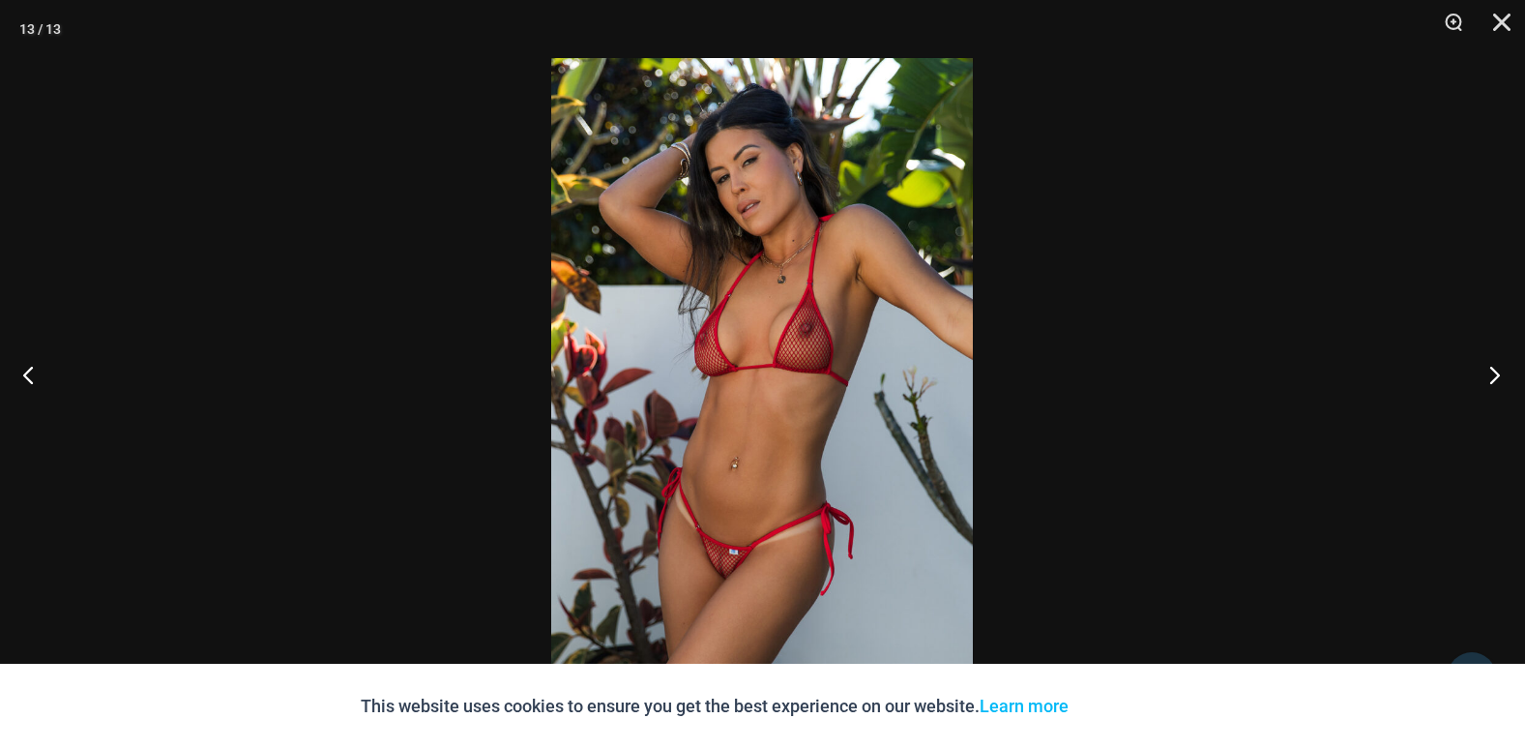
click at [1495, 368] on button "Next" at bounding box center [1489, 374] width 73 height 97
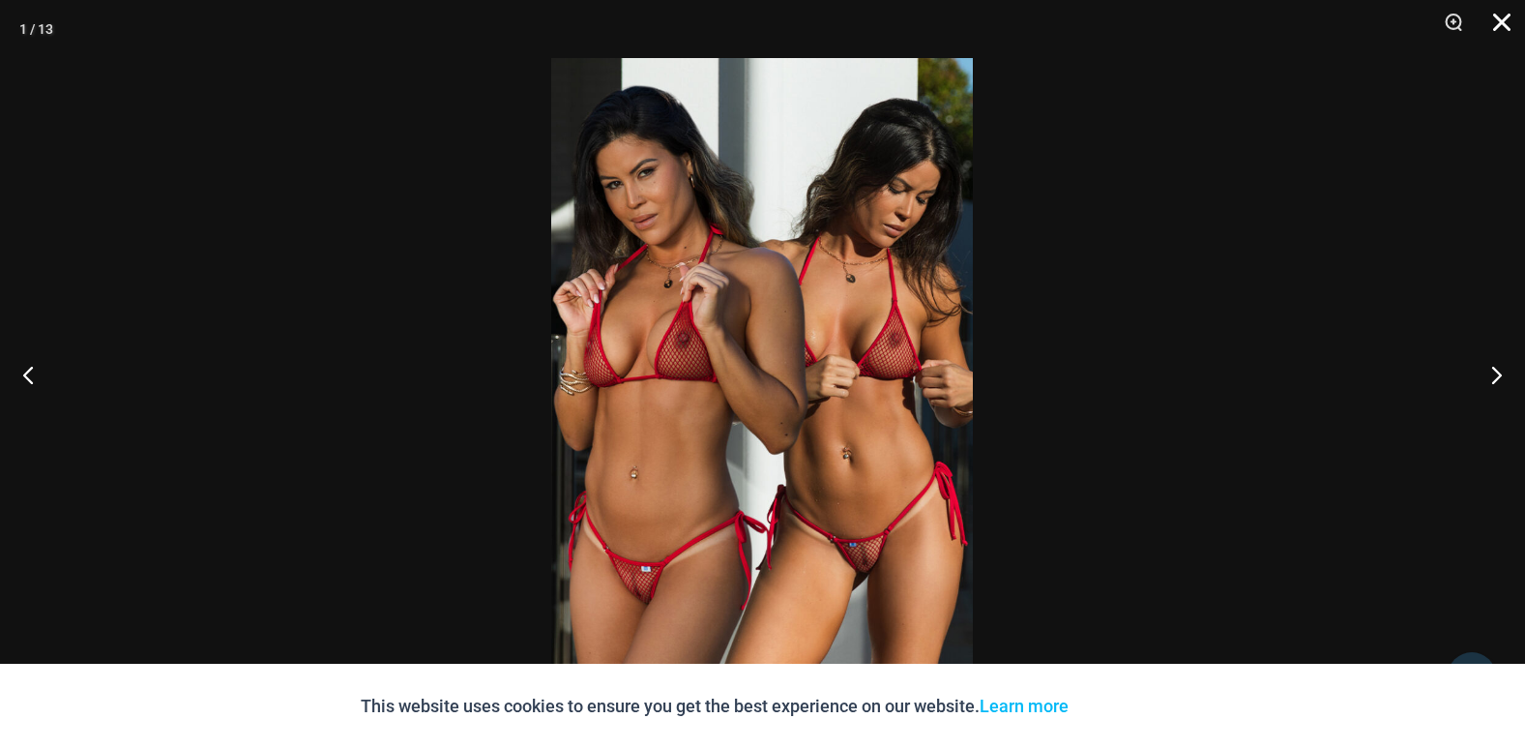
click at [1507, 24] on button "Close" at bounding box center [1495, 29] width 48 height 58
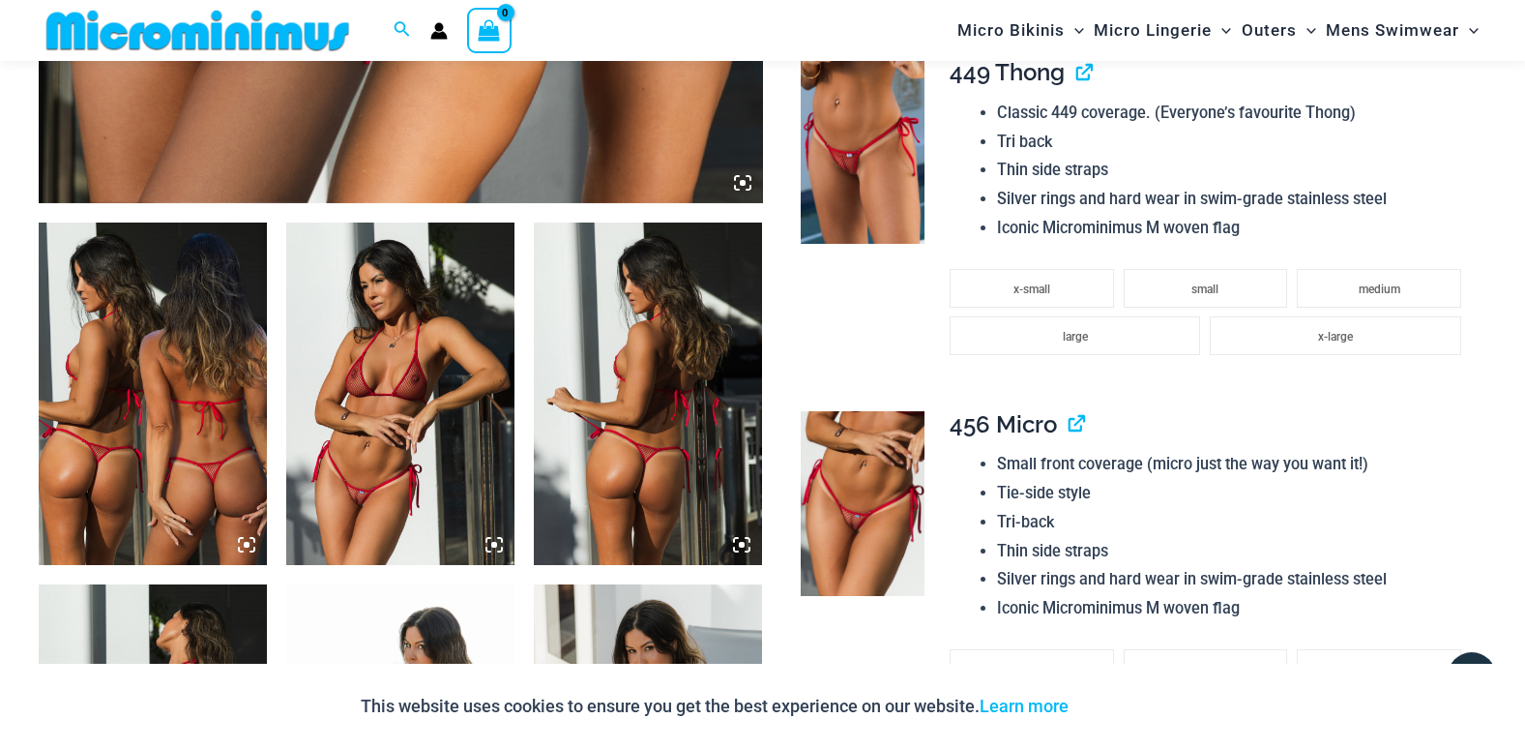
scroll to position [1049, 0]
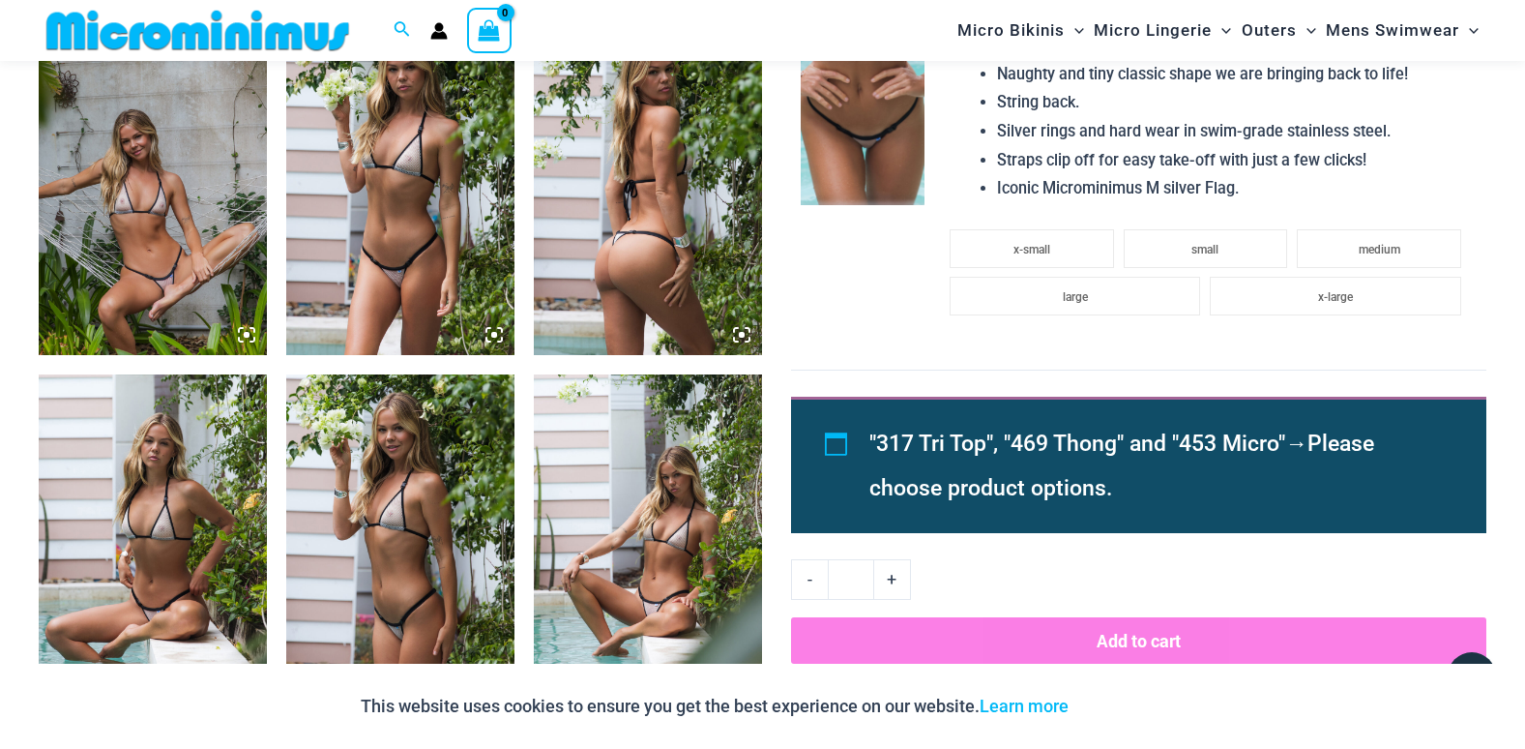
scroll to position [1433, 0]
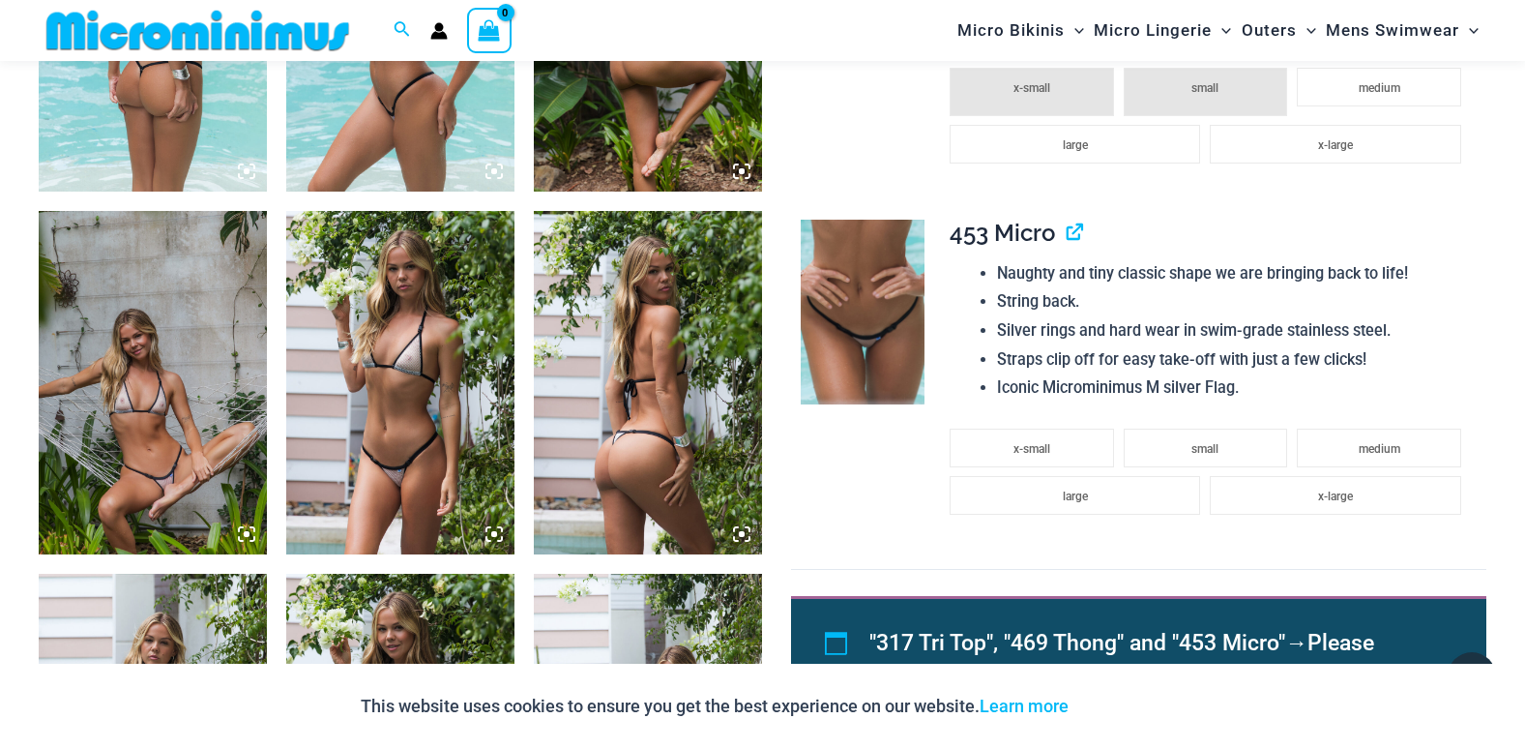
click at [415, 398] on img at bounding box center [400, 382] width 228 height 342
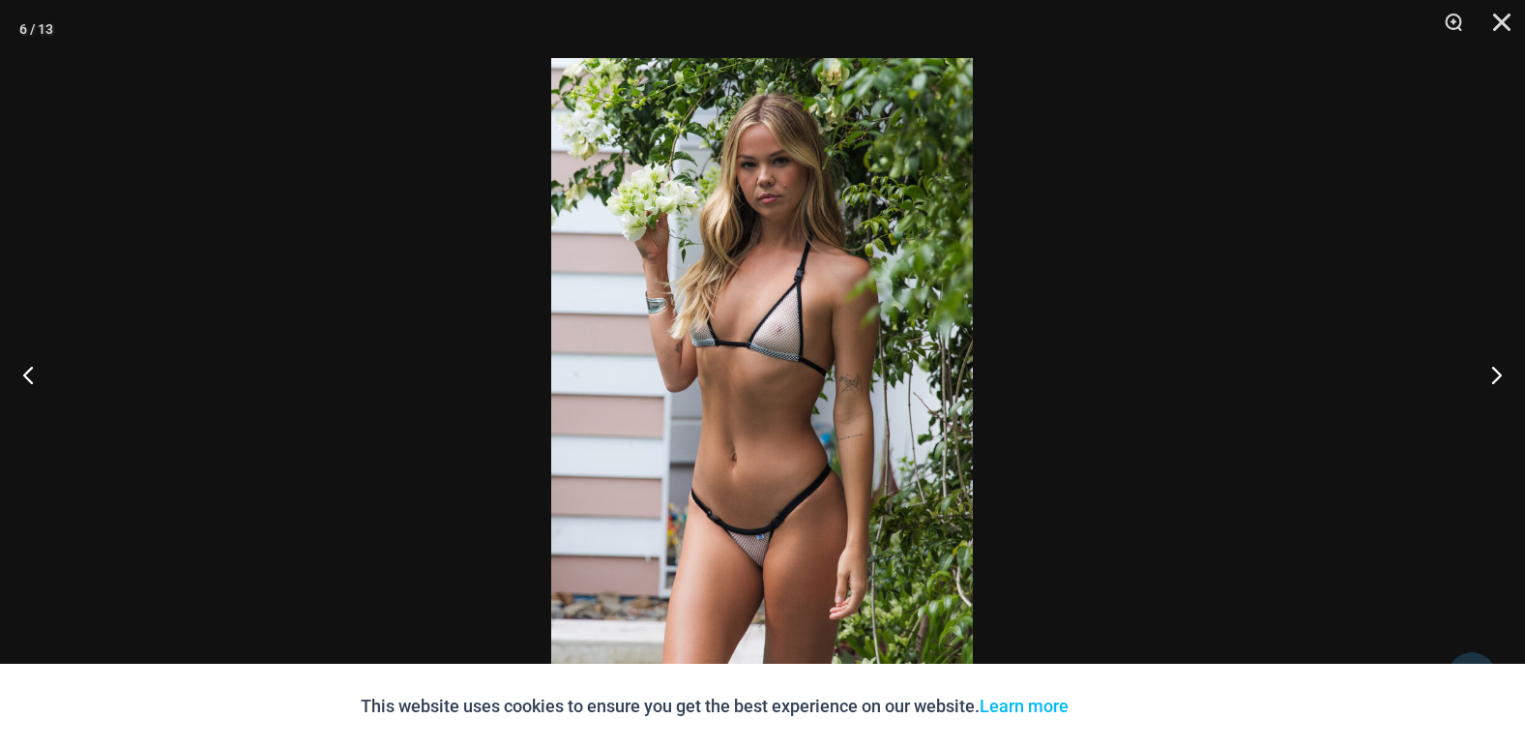
click at [760, 537] on img at bounding box center [762, 374] width 422 height 633
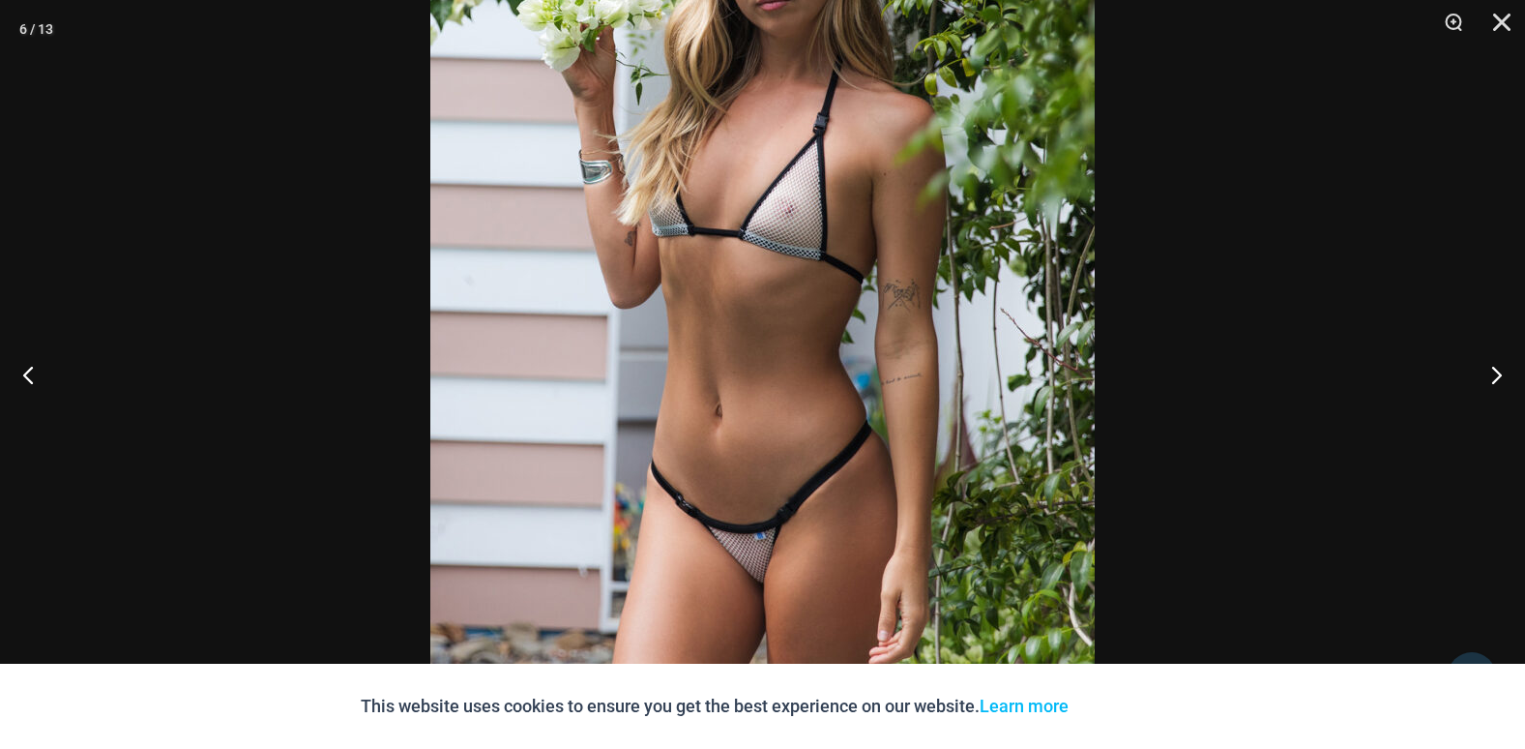
click at [785, 482] on img at bounding box center [762, 280] width 665 height 996
